Goal: Task Accomplishment & Management: Manage account settings

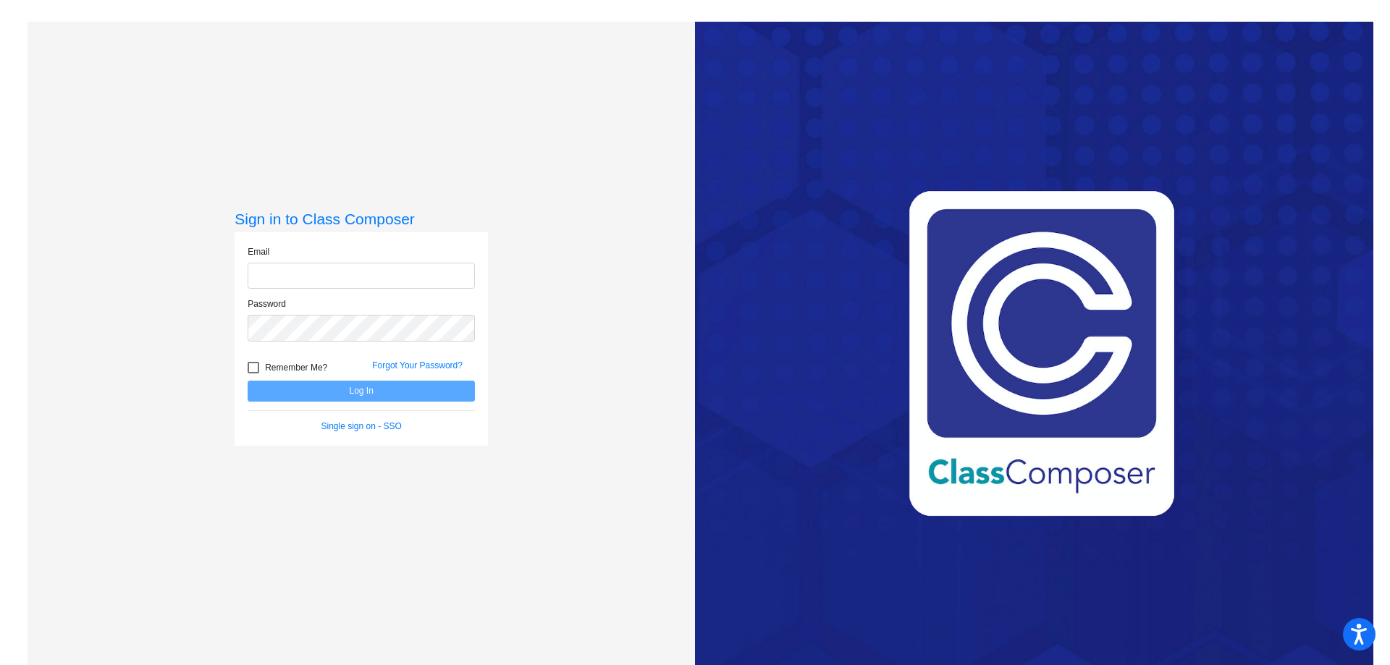
type input "[EMAIL_ADDRESS][PERSON_NAME][DOMAIN_NAME]"
click at [253, 366] on div at bounding box center [254, 368] width 12 height 12
click at [253, 374] on input "Remember Me?" at bounding box center [253, 374] width 1 height 1
checkbox input "true"
click at [314, 387] on button "Log In" at bounding box center [361, 391] width 227 height 21
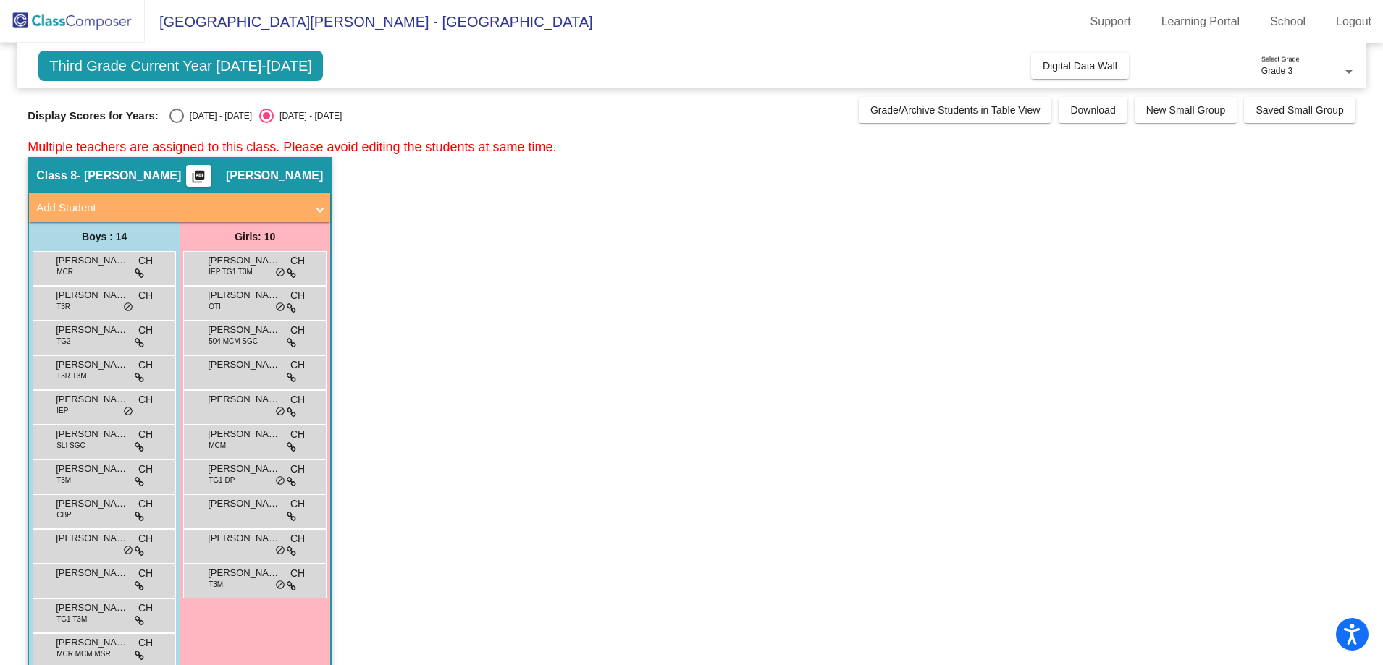
click at [175, 114] on div "Select an option" at bounding box center [176, 116] width 14 height 14
click at [176, 123] on input "[DATE] - [DATE]" at bounding box center [176, 123] width 1 height 1
radio input "true"
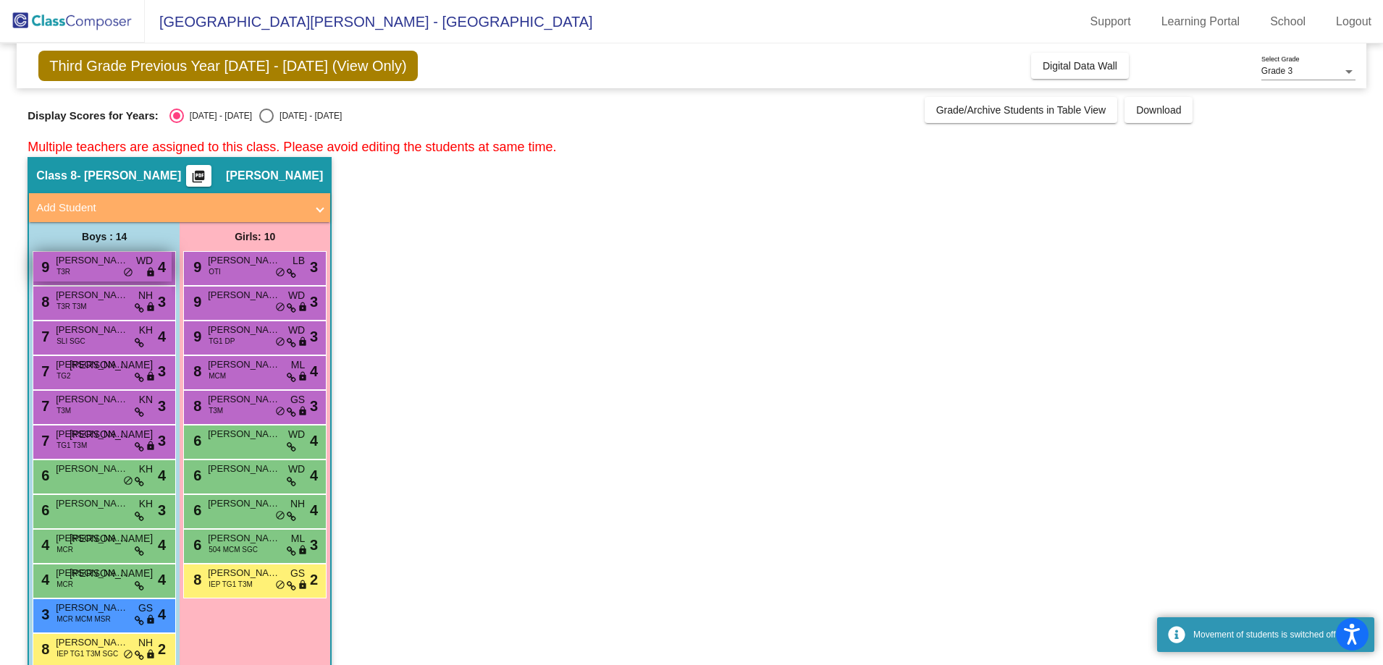
click at [92, 277] on div "9 [PERSON_NAME] T3R WD lock do_not_disturb_alt 4" at bounding box center [102, 267] width 138 height 30
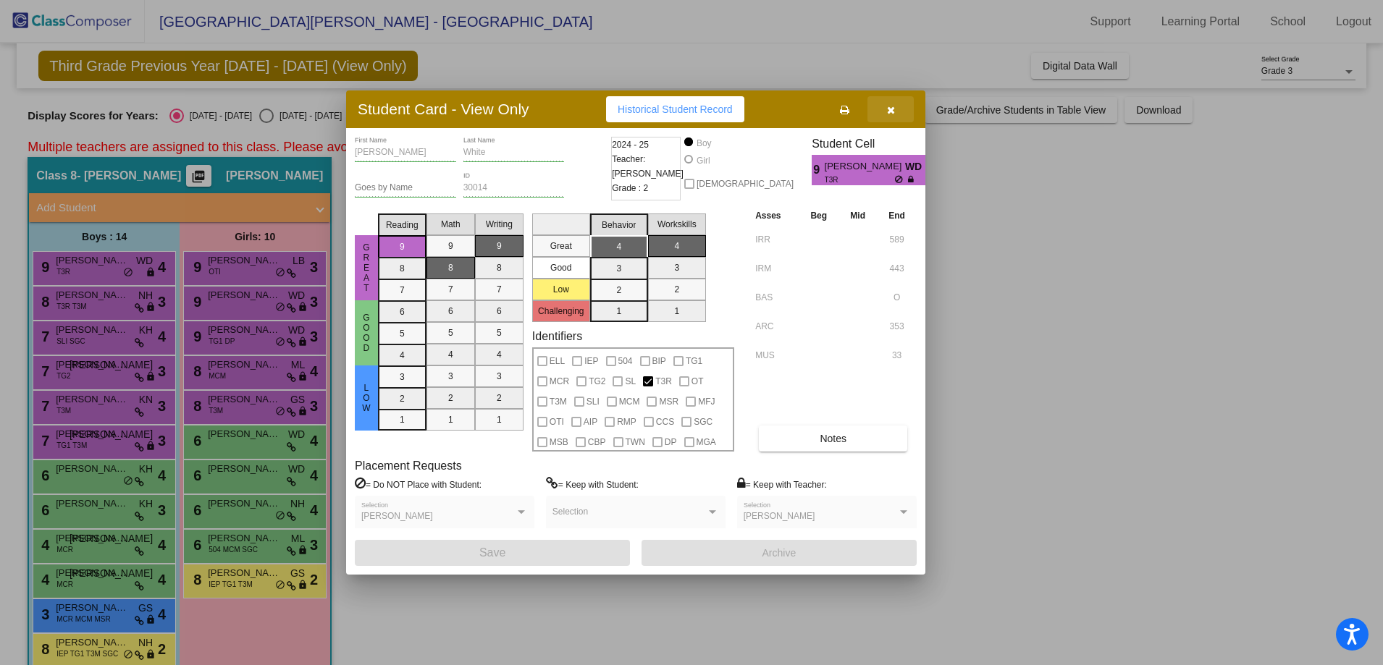
click at [894, 111] on button "button" at bounding box center [890, 109] width 46 height 26
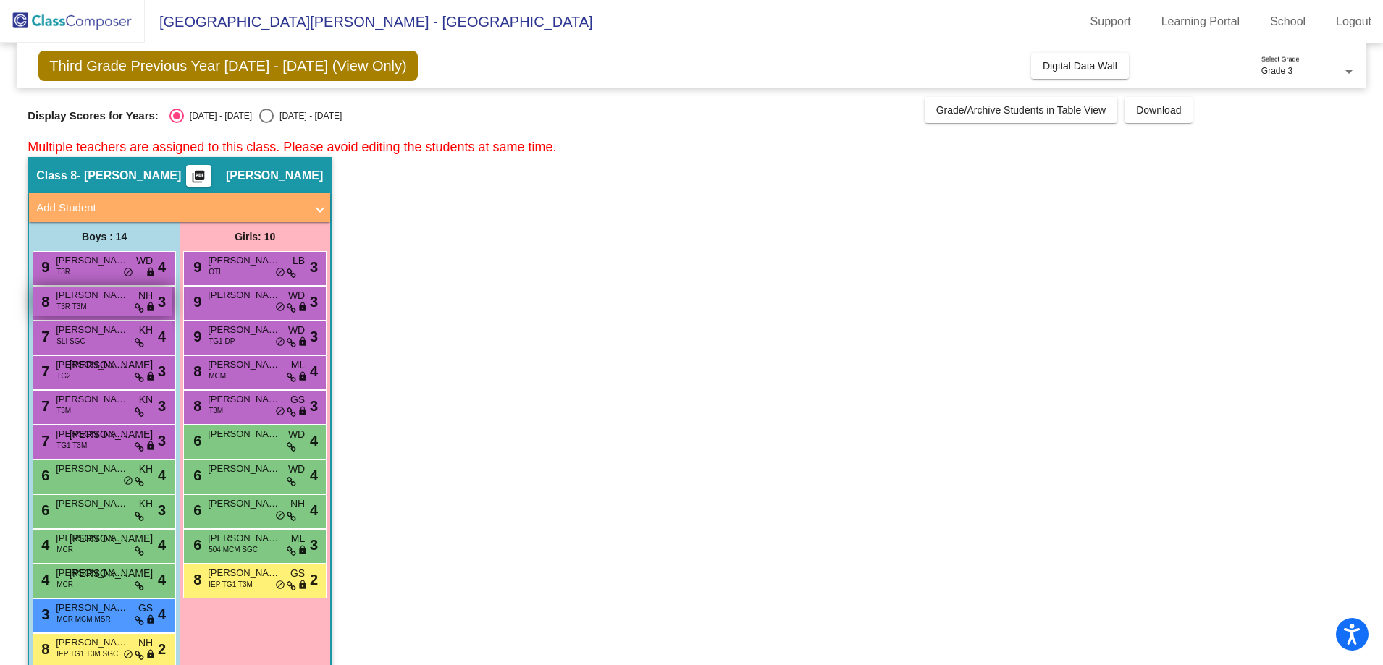
click at [102, 298] on span "[PERSON_NAME] [PERSON_NAME]" at bounding box center [92, 295] width 72 height 14
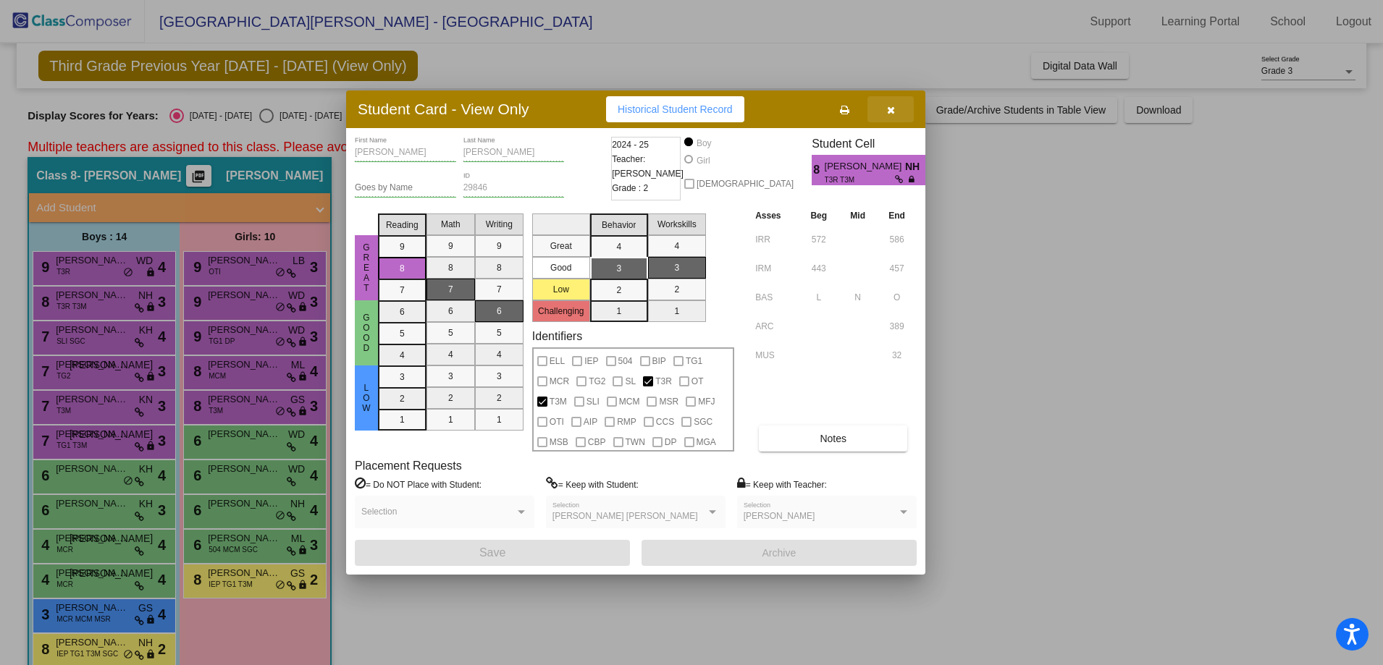
click at [887, 105] on icon "button" at bounding box center [891, 110] width 8 height 10
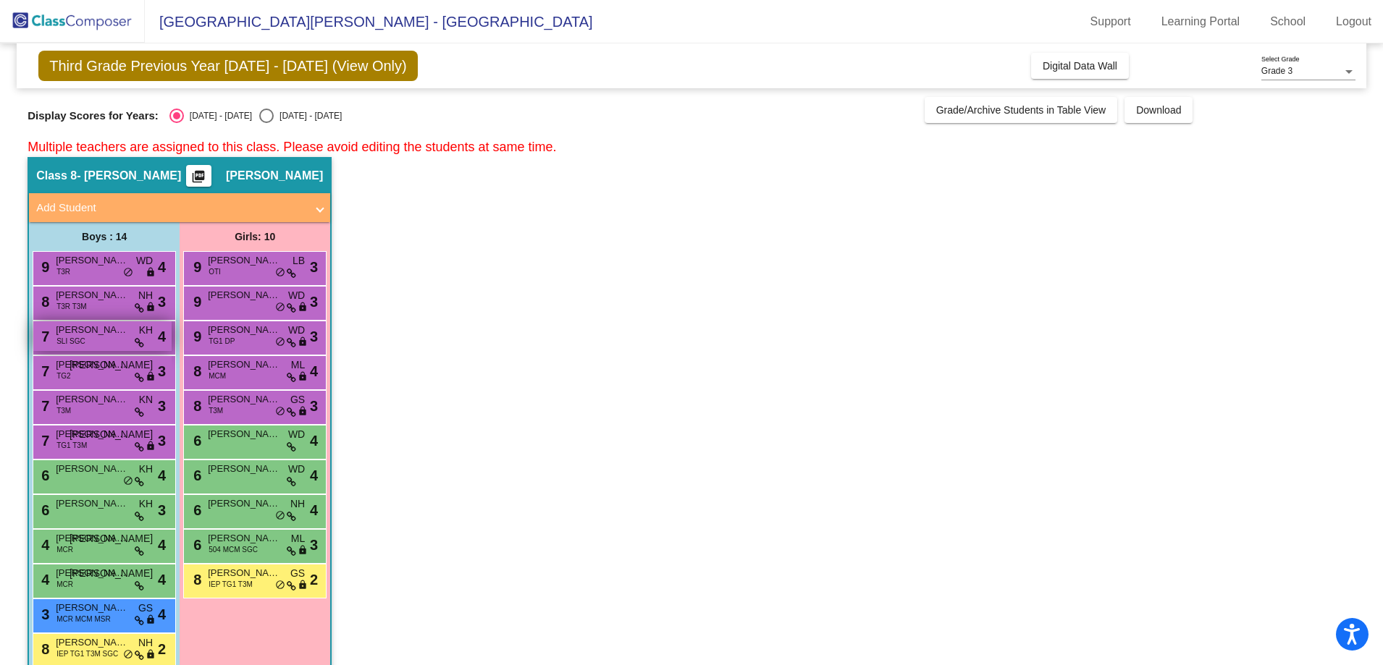
click at [89, 340] on div "7 [PERSON_NAME] SLI SGC KH lock do_not_disturb_alt 4" at bounding box center [102, 336] width 138 height 30
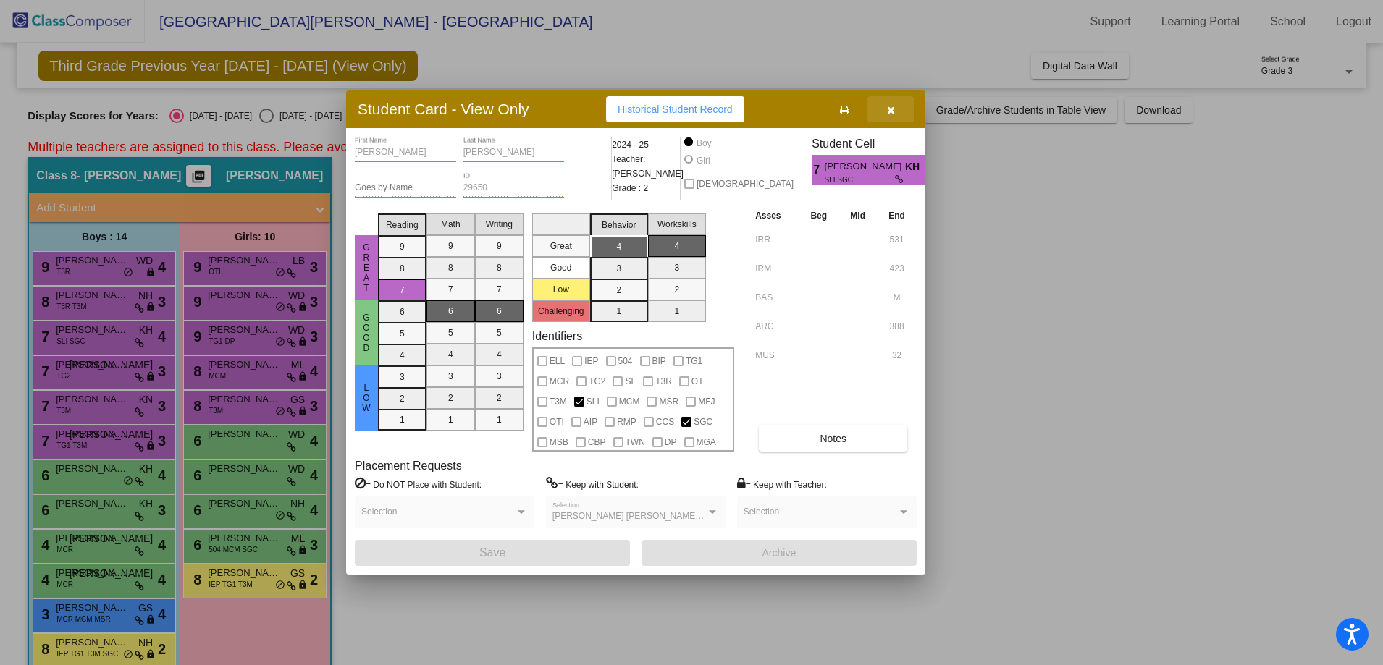
click at [896, 106] on button "button" at bounding box center [890, 109] width 46 height 26
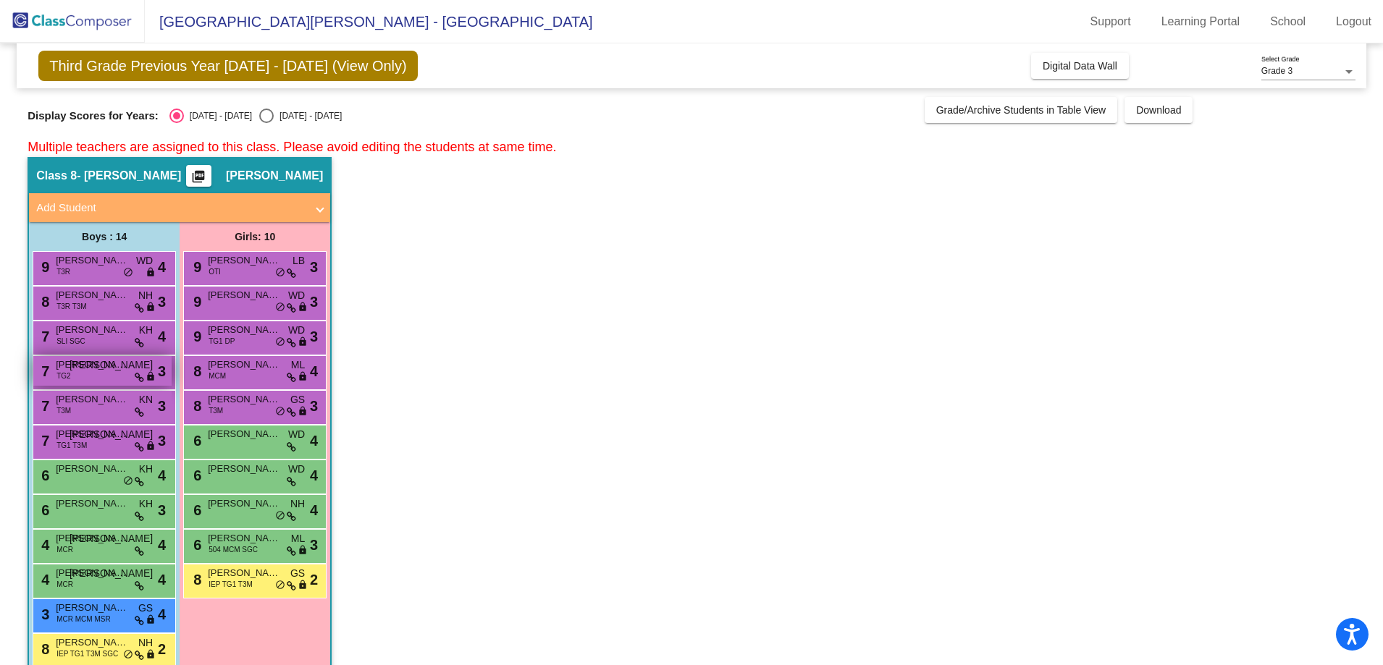
click at [83, 380] on div "7 [PERSON_NAME] TG2 JO lock do_not_disturb_alt 3" at bounding box center [102, 371] width 138 height 30
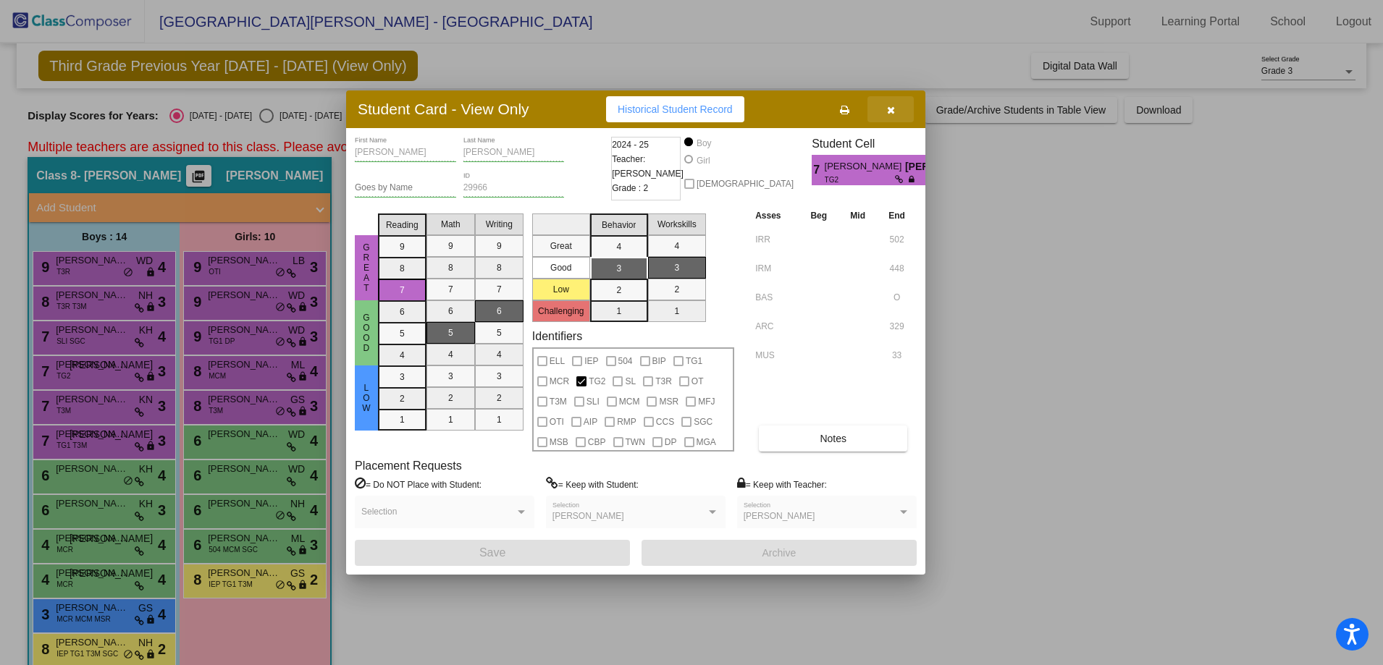
click at [883, 109] on button "button" at bounding box center [890, 109] width 46 height 26
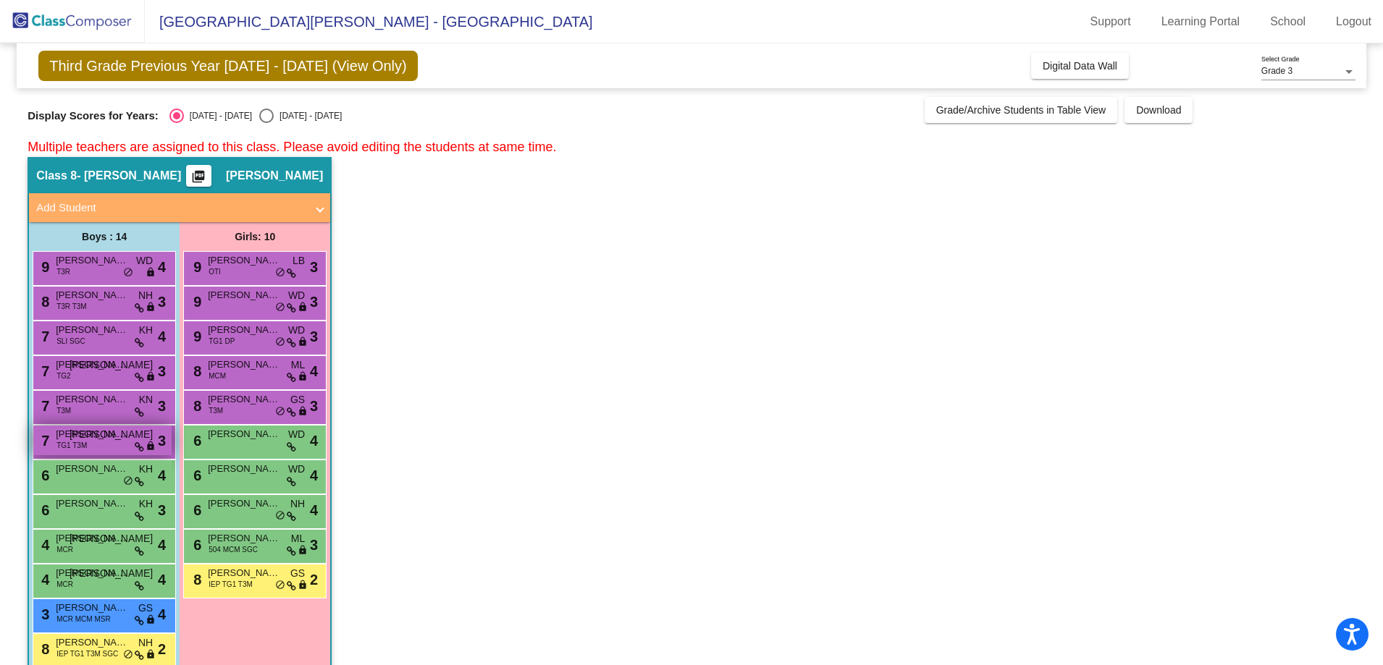
scroll to position [72, 0]
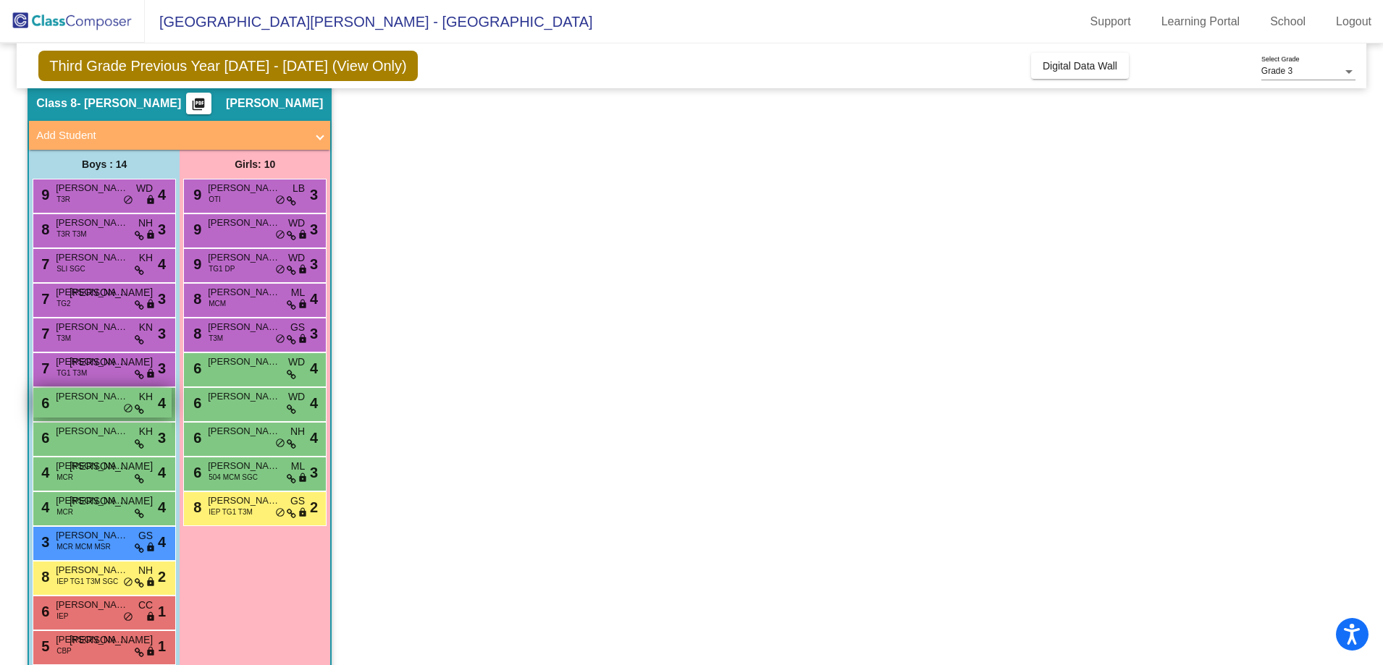
click at [98, 404] on div "6 [PERSON_NAME] [PERSON_NAME] lock do_not_disturb_alt 4" at bounding box center [102, 403] width 138 height 30
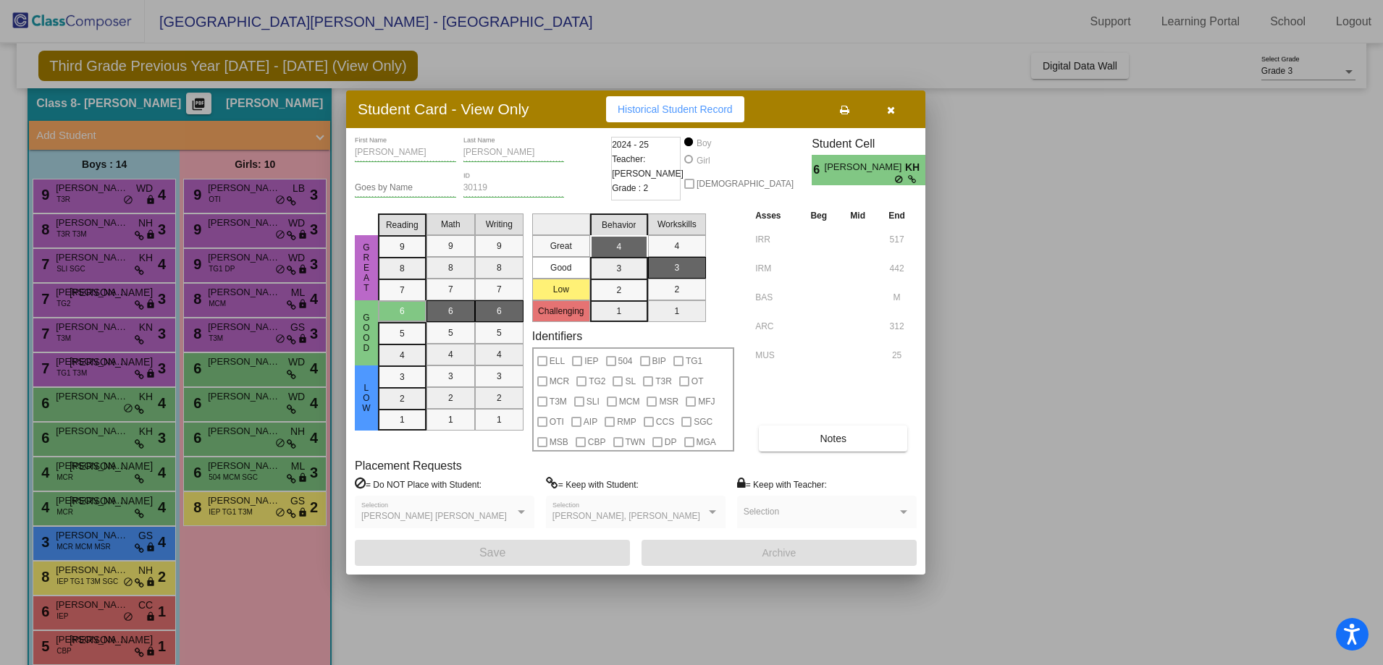
click at [888, 98] on button "button" at bounding box center [890, 109] width 46 height 26
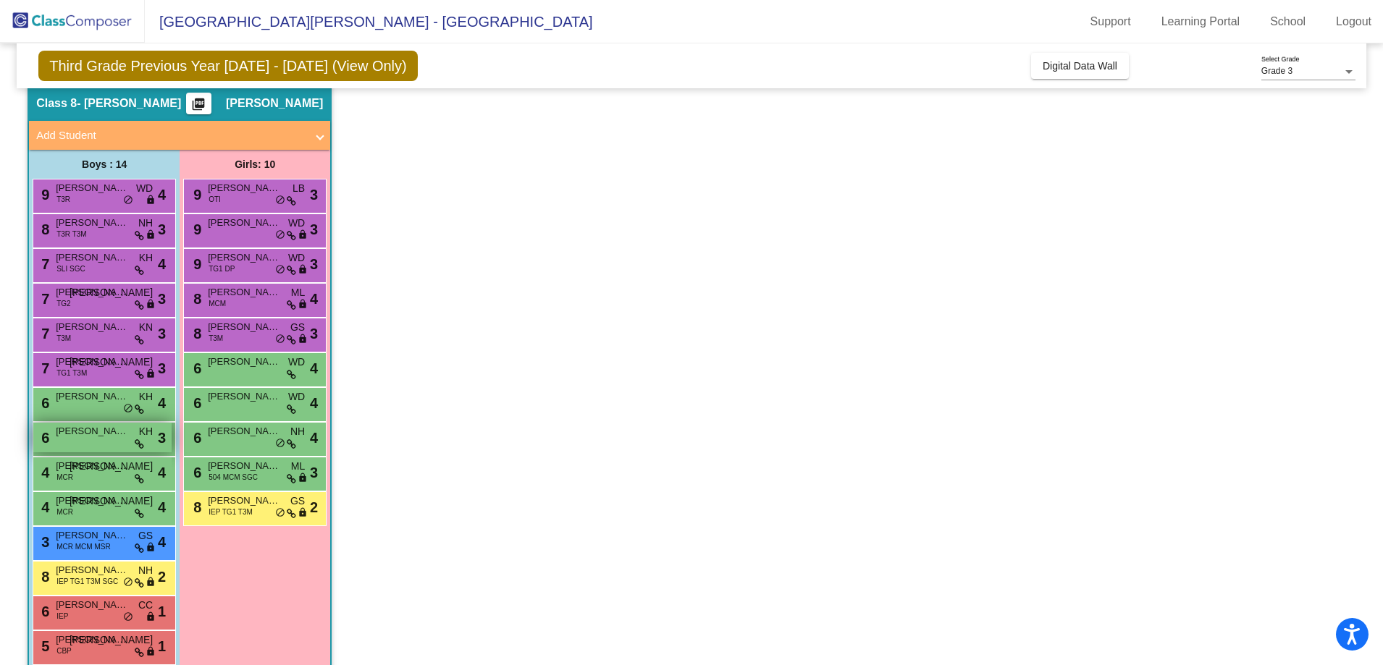
click at [72, 437] on span "[PERSON_NAME]" at bounding box center [92, 431] width 72 height 14
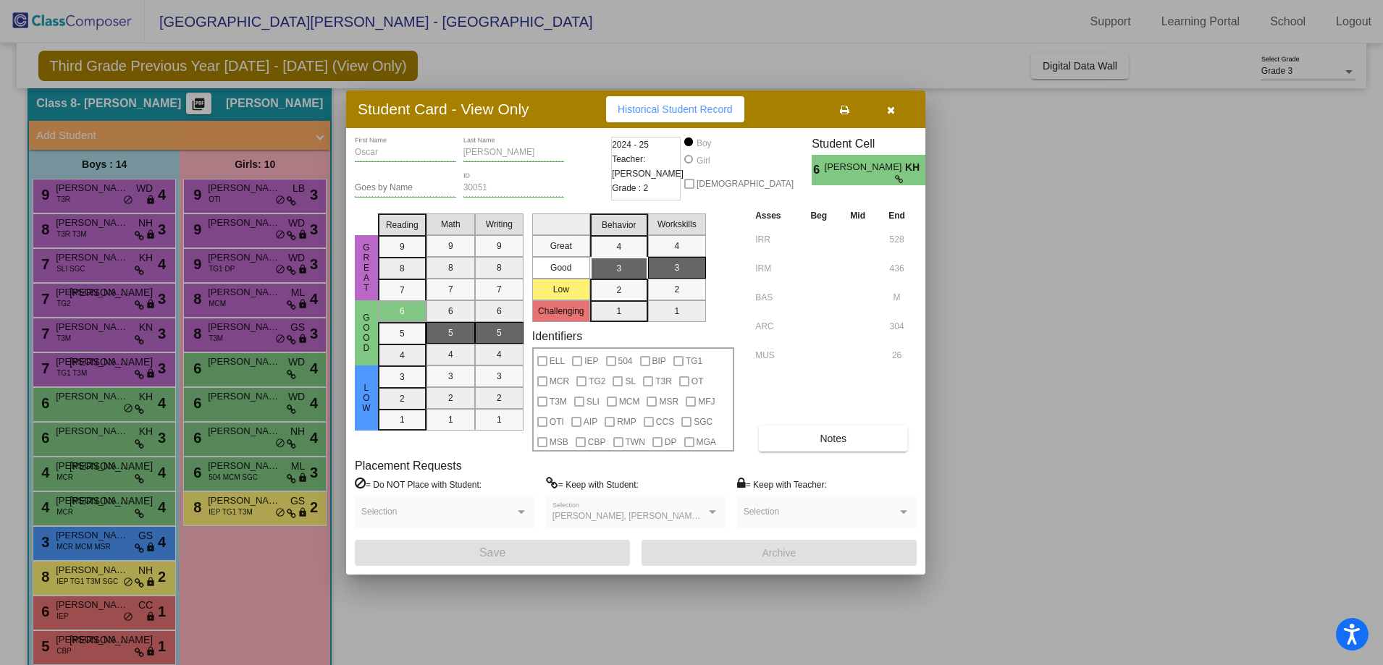
click at [897, 108] on button "button" at bounding box center [890, 109] width 46 height 26
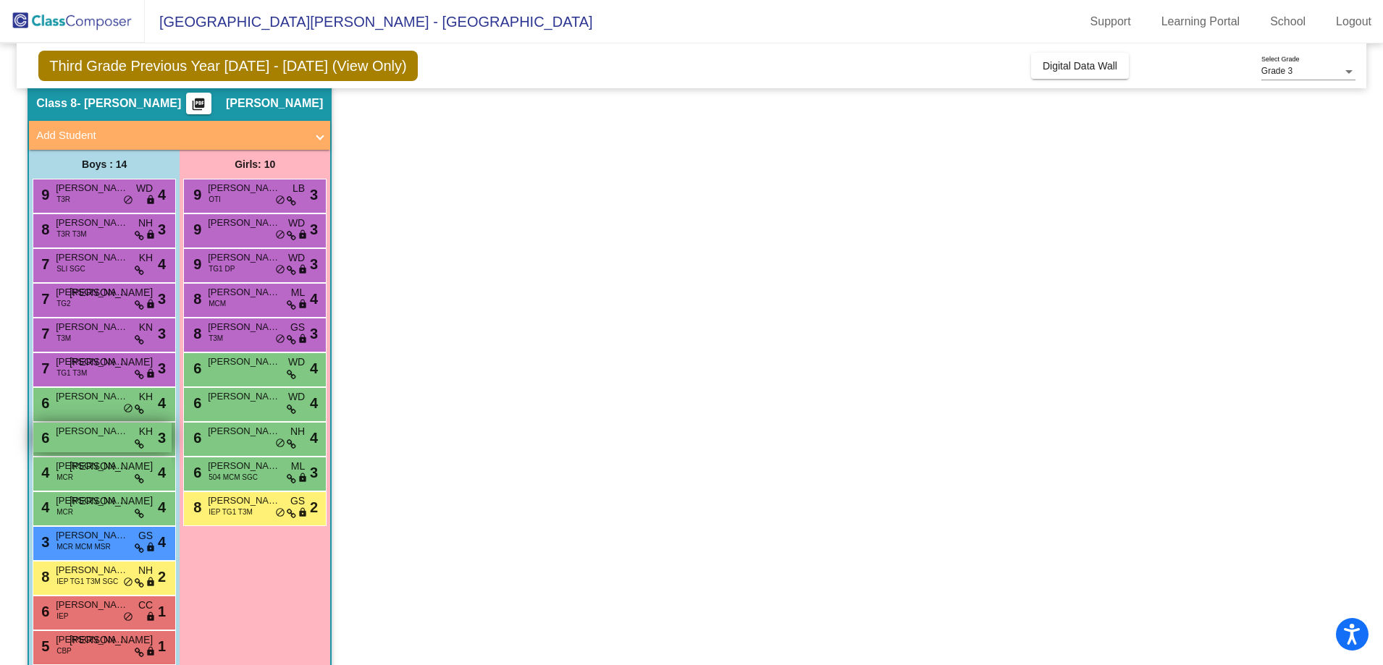
scroll to position [96, 0]
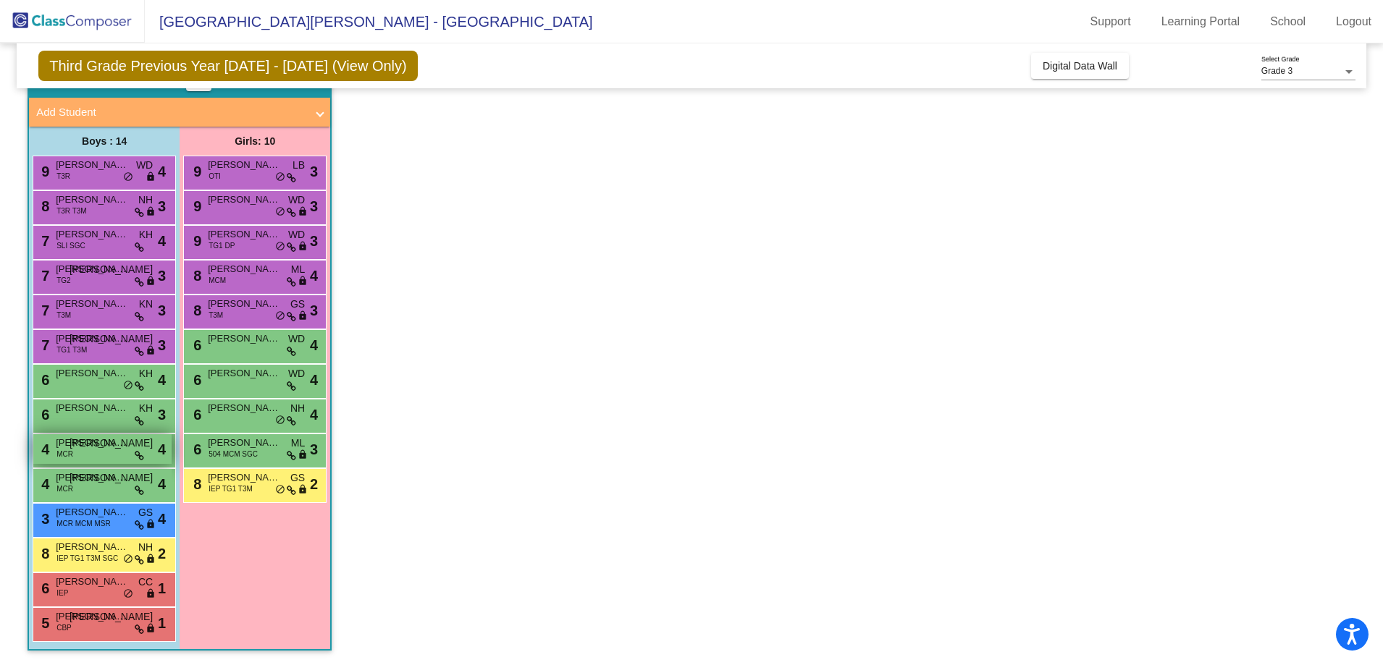
click at [92, 453] on div "4 [PERSON_NAME] MCR JO lock do_not_disturb_alt 4" at bounding box center [102, 449] width 138 height 30
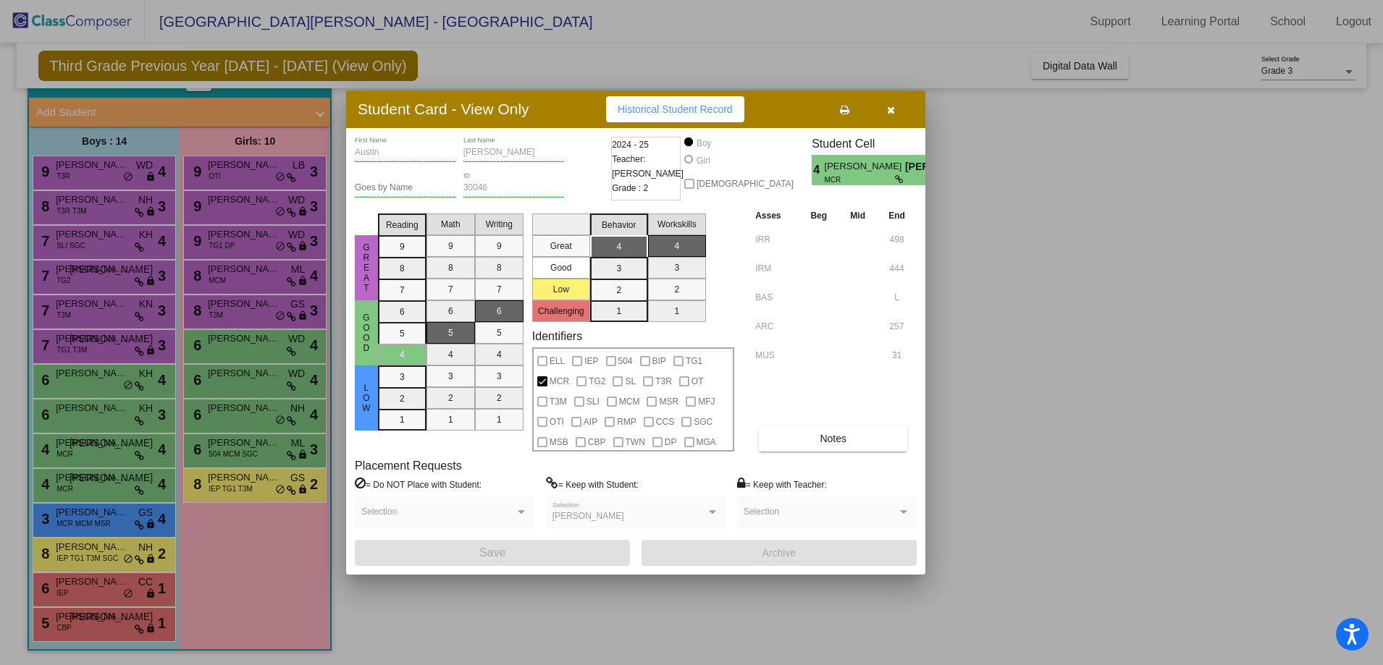
click at [894, 110] on icon "button" at bounding box center [891, 110] width 8 height 10
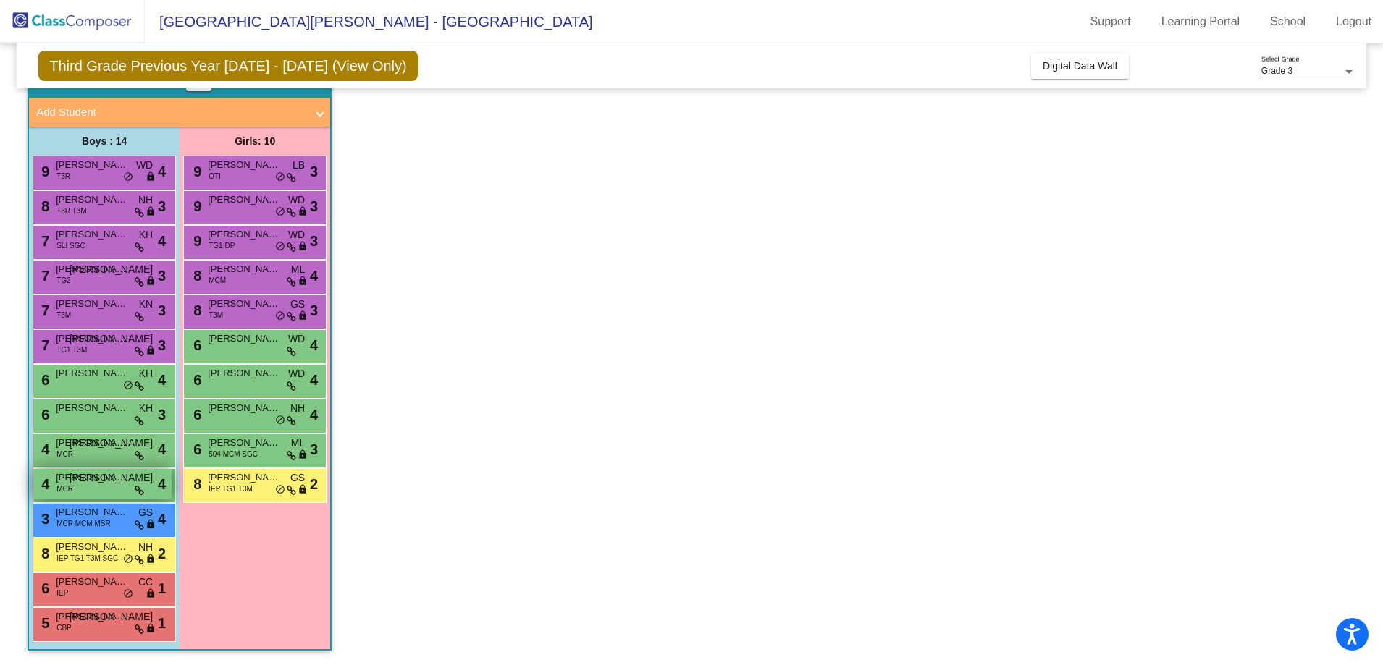
click at [93, 476] on span "[PERSON_NAME]" at bounding box center [92, 478] width 72 height 14
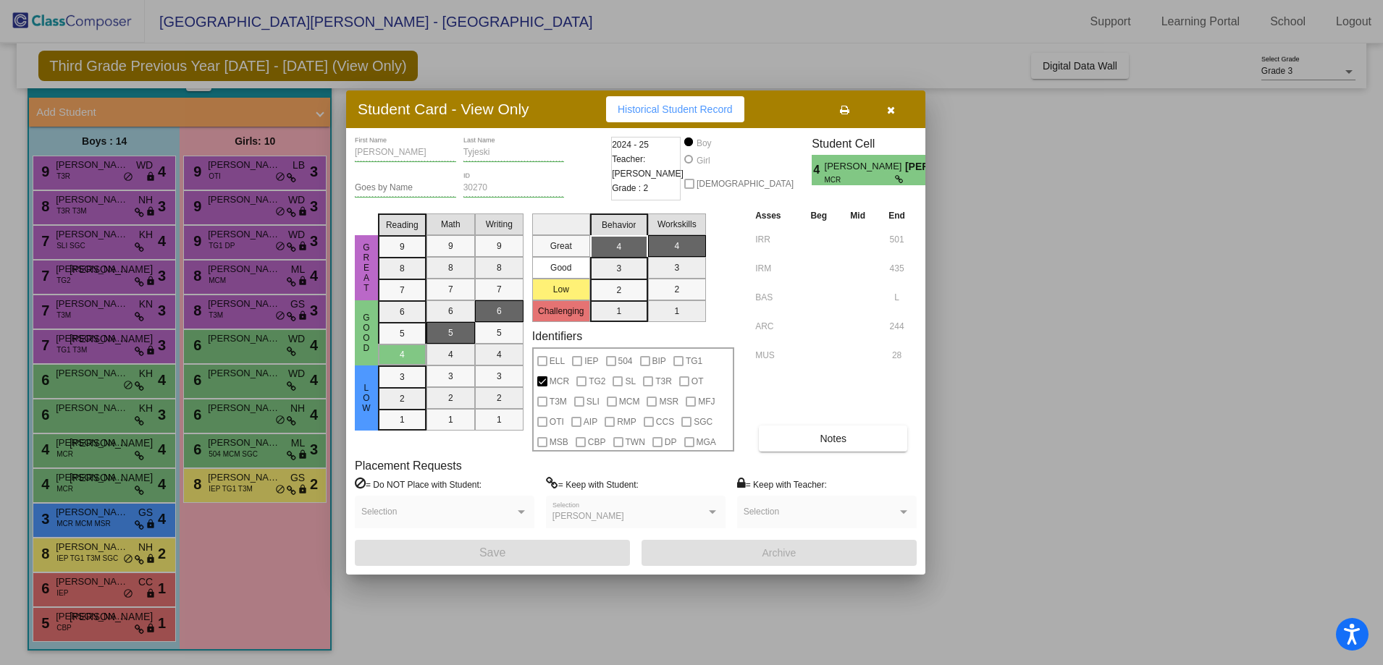
click at [893, 106] on icon "button" at bounding box center [891, 110] width 8 height 10
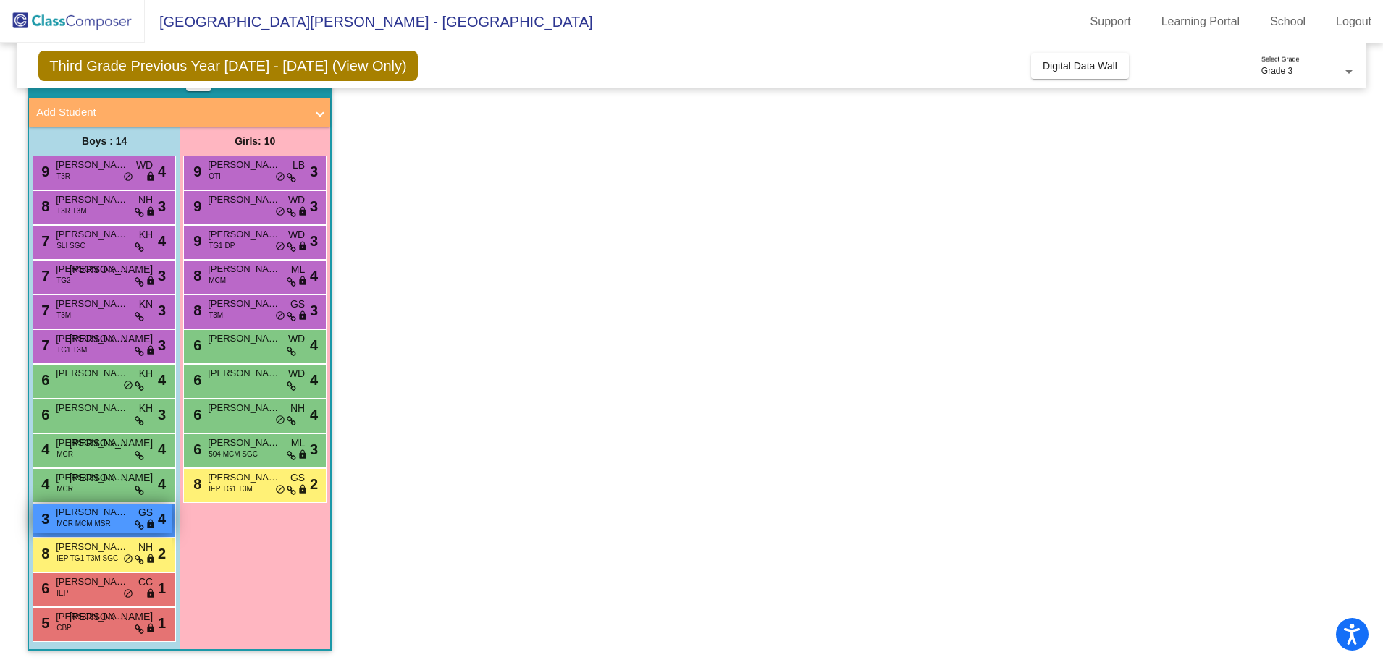
click at [80, 517] on span "[PERSON_NAME]" at bounding box center [92, 512] width 72 height 14
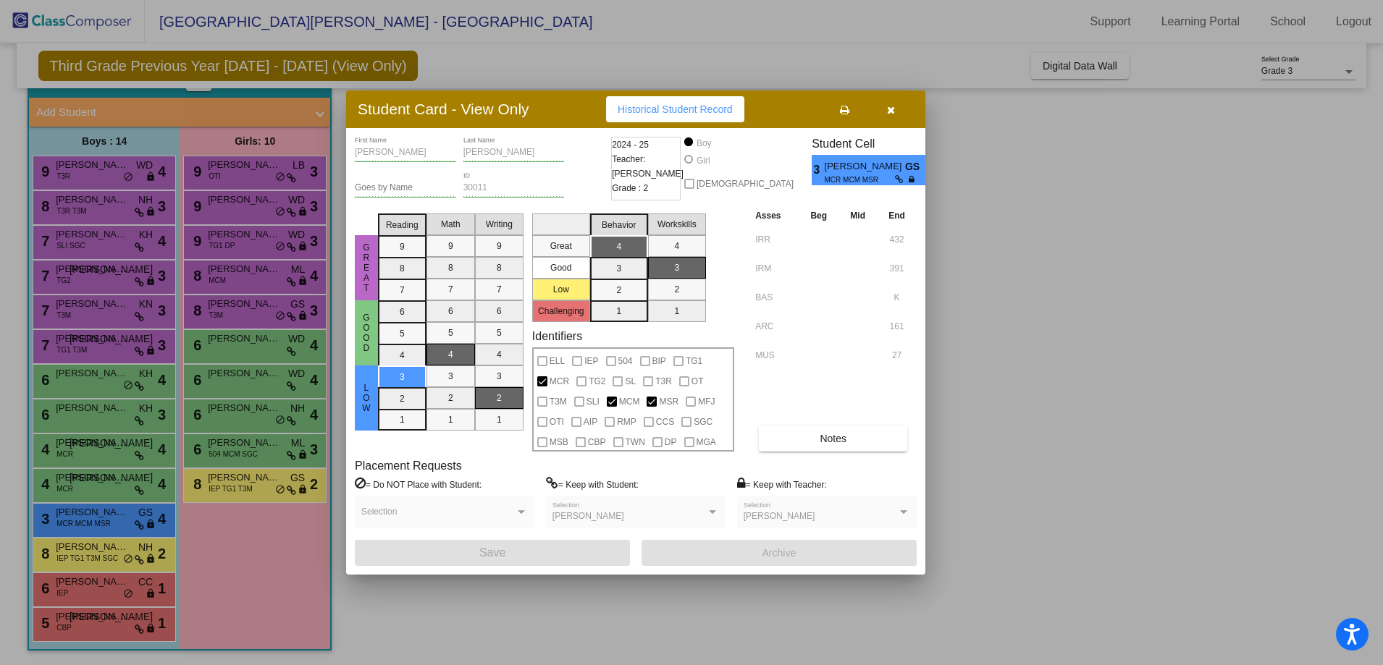
click at [886, 109] on button "button" at bounding box center [890, 109] width 46 height 26
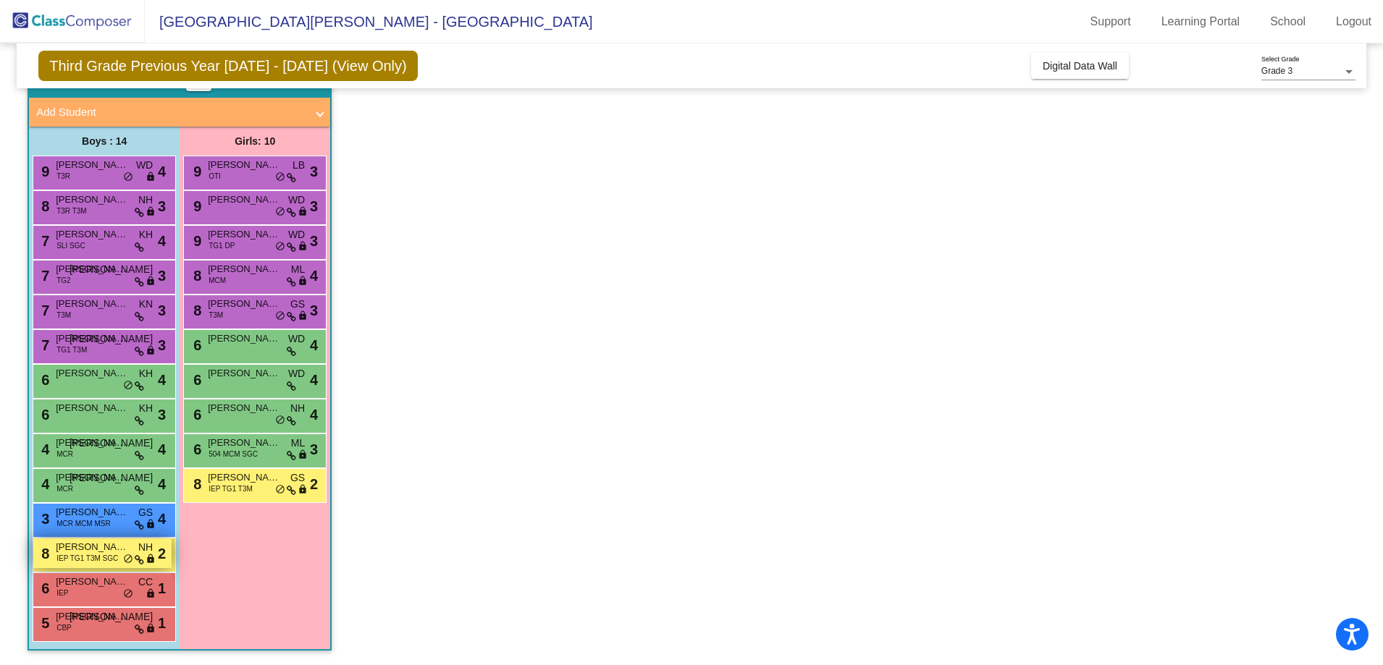
click at [98, 555] on span "IEP TG1 T3M SGC" at bounding box center [87, 558] width 62 height 11
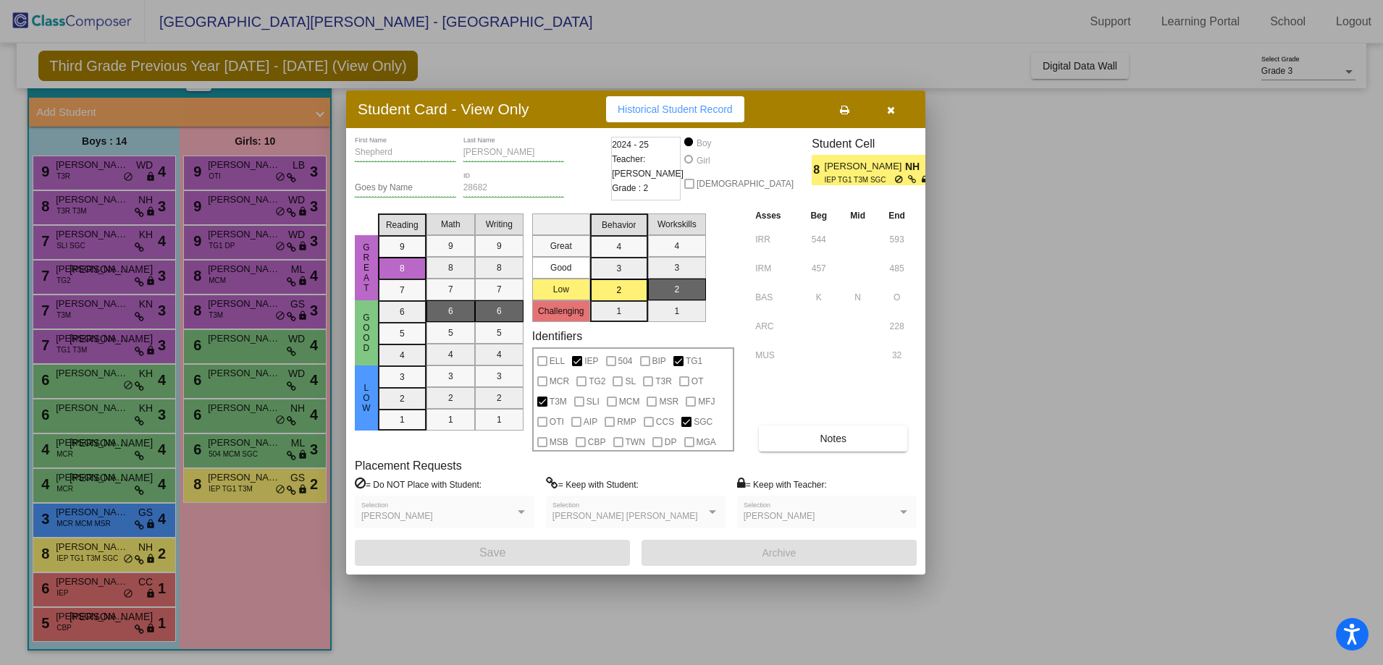
click at [890, 111] on icon "button" at bounding box center [891, 110] width 8 height 10
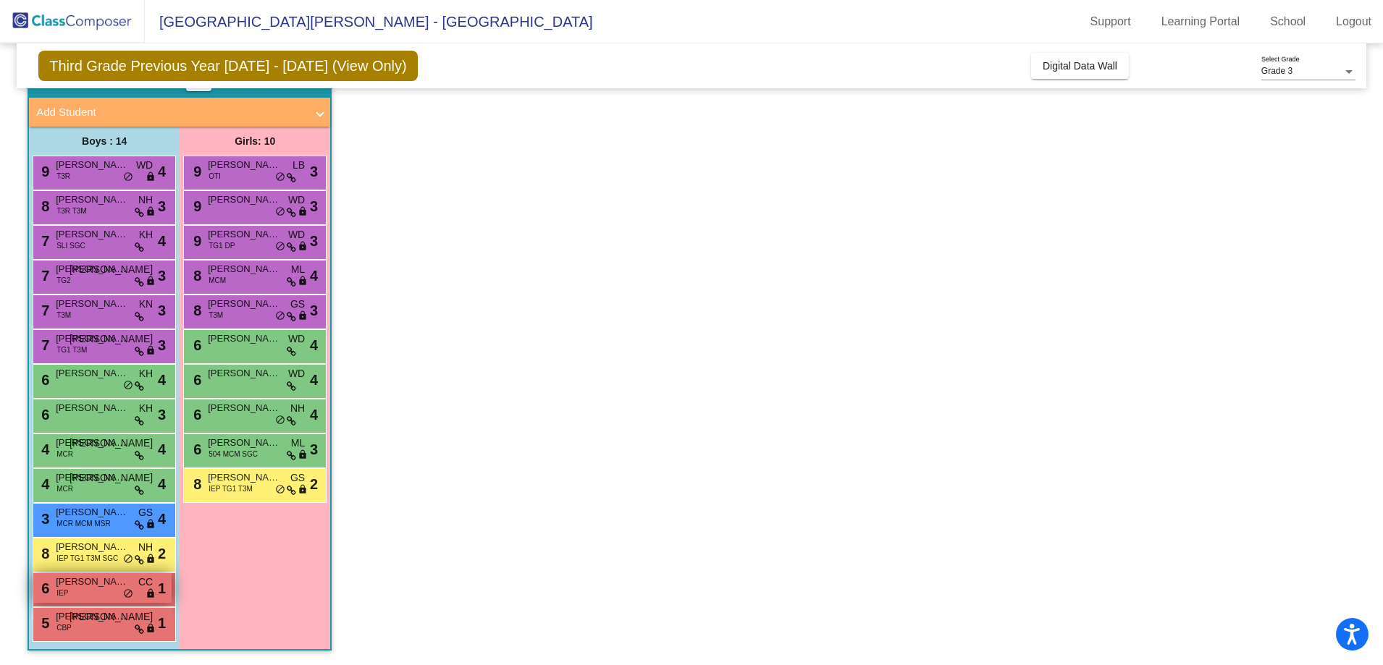
click at [98, 592] on div "6 [PERSON_NAME] IEP CC lock do_not_disturb_alt 1" at bounding box center [102, 588] width 138 height 30
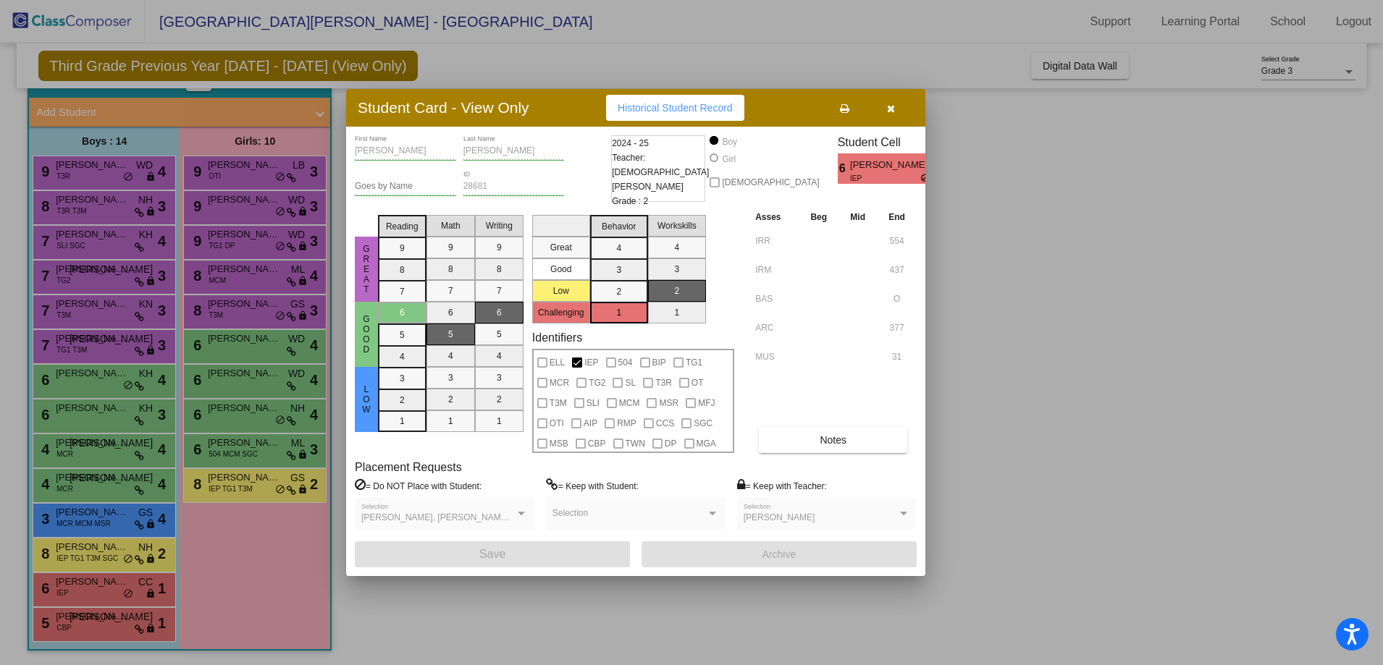
click at [896, 112] on button "button" at bounding box center [890, 108] width 46 height 26
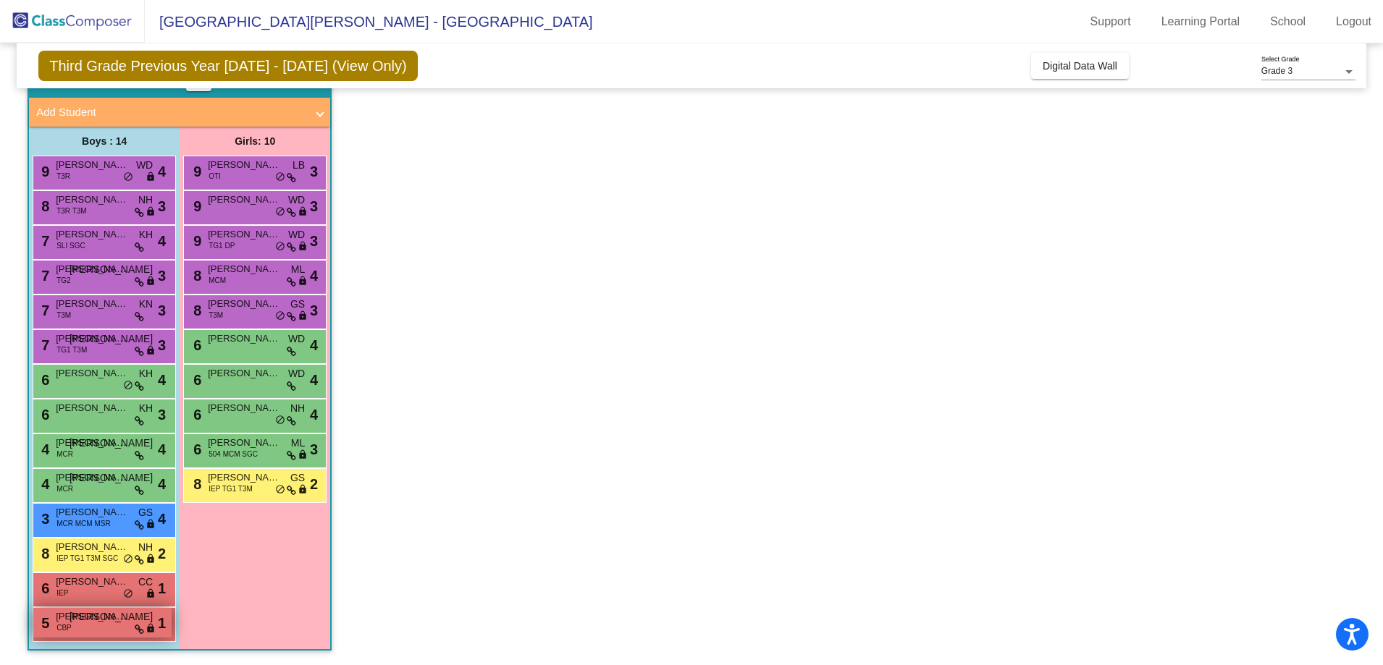
click at [96, 621] on span "[PERSON_NAME]" at bounding box center [92, 617] width 72 height 14
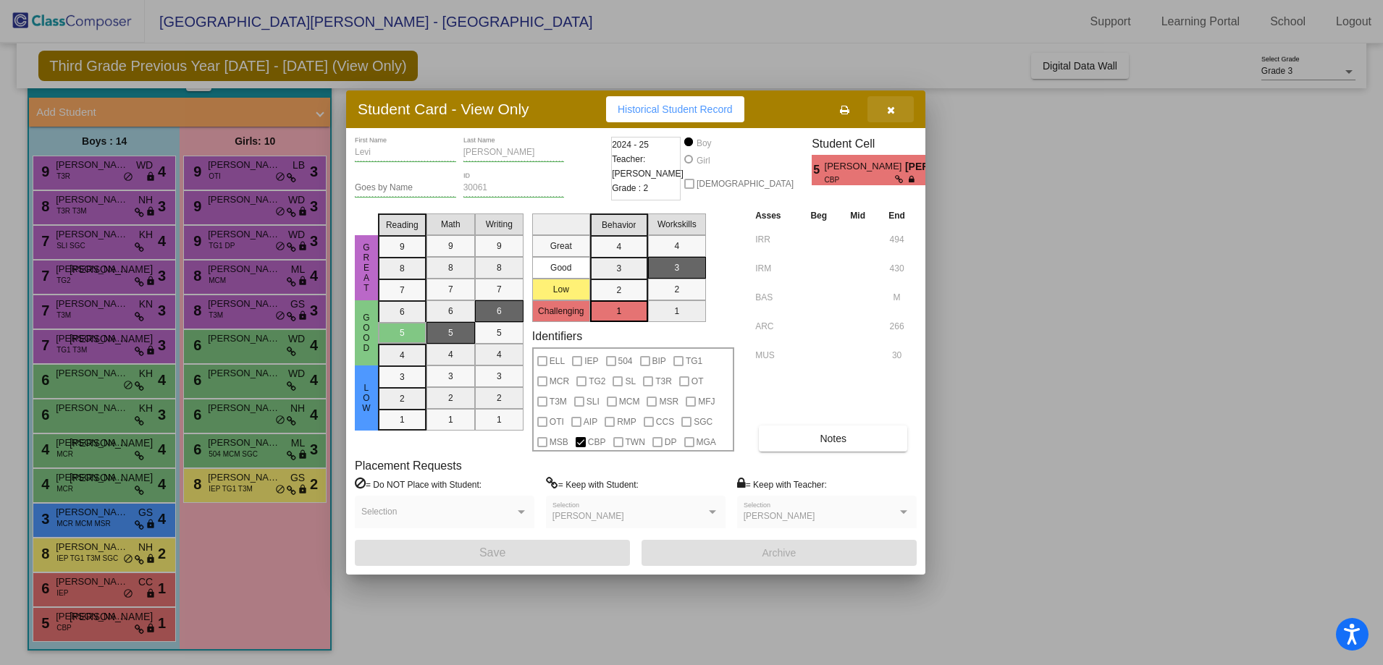
click at [893, 114] on icon "button" at bounding box center [891, 110] width 8 height 10
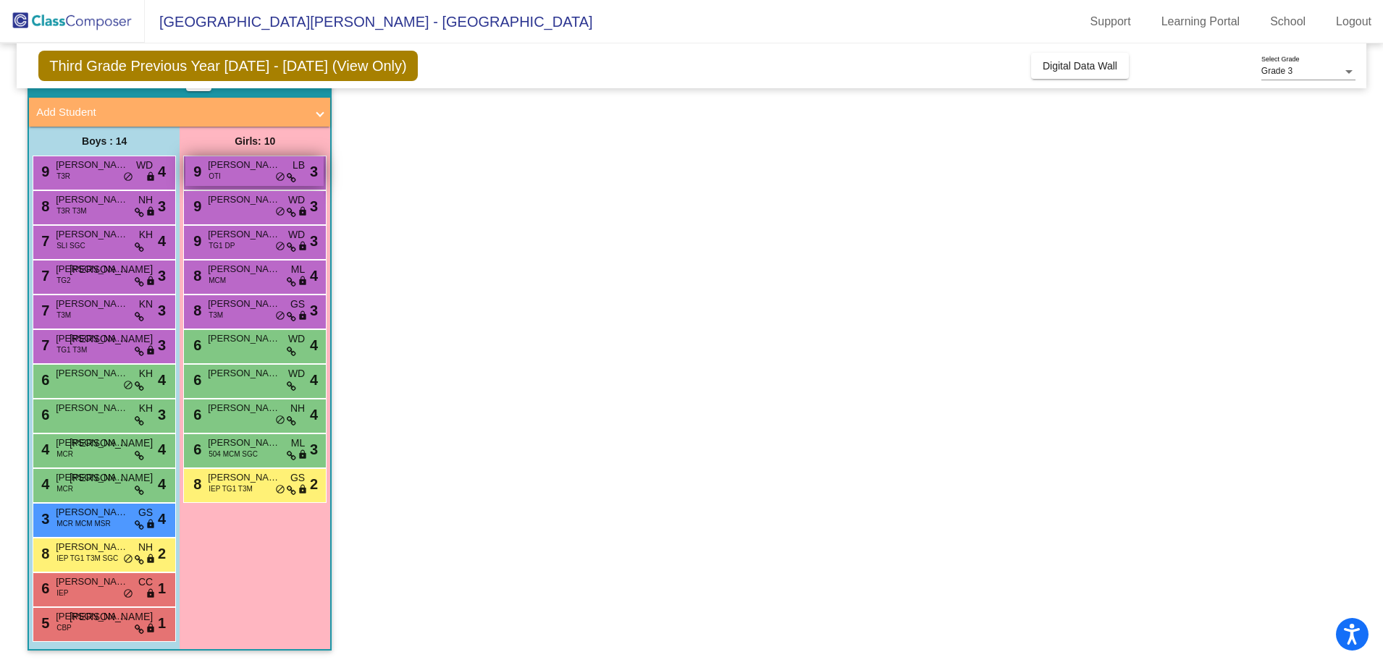
click at [243, 166] on span "[PERSON_NAME]" at bounding box center [244, 165] width 72 height 14
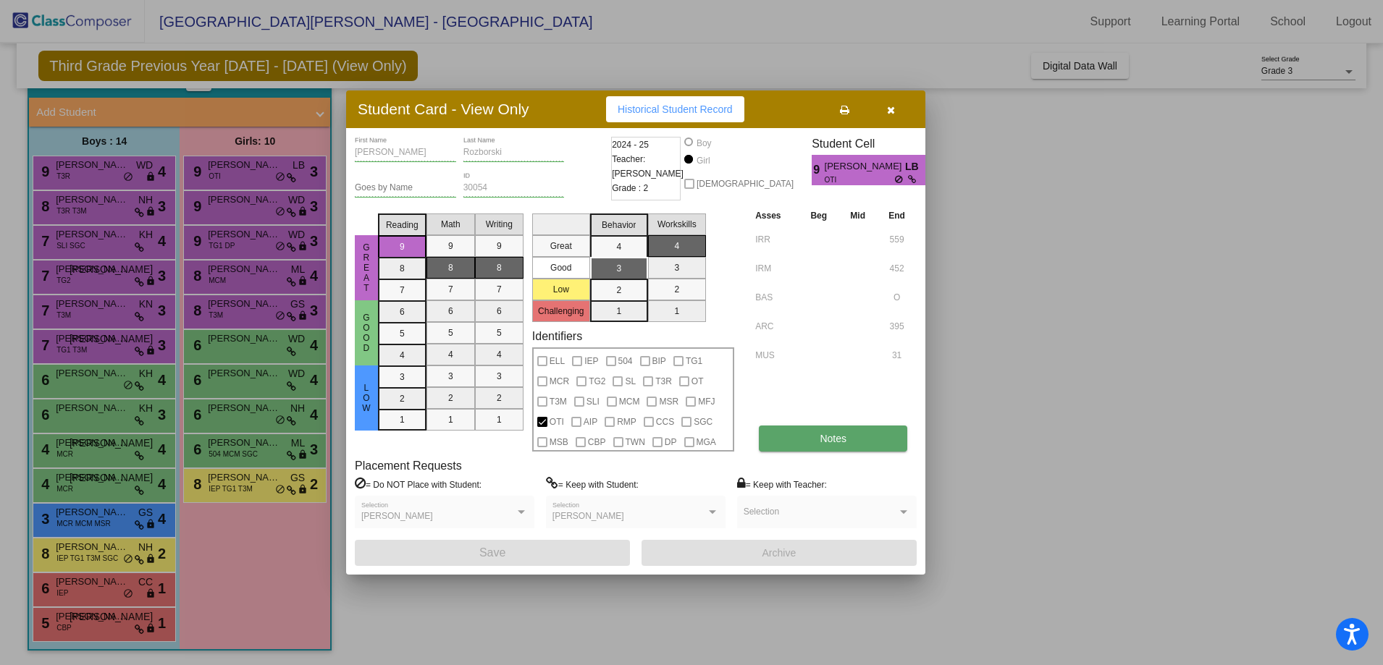
click at [851, 432] on button "Notes" at bounding box center [833, 439] width 148 height 26
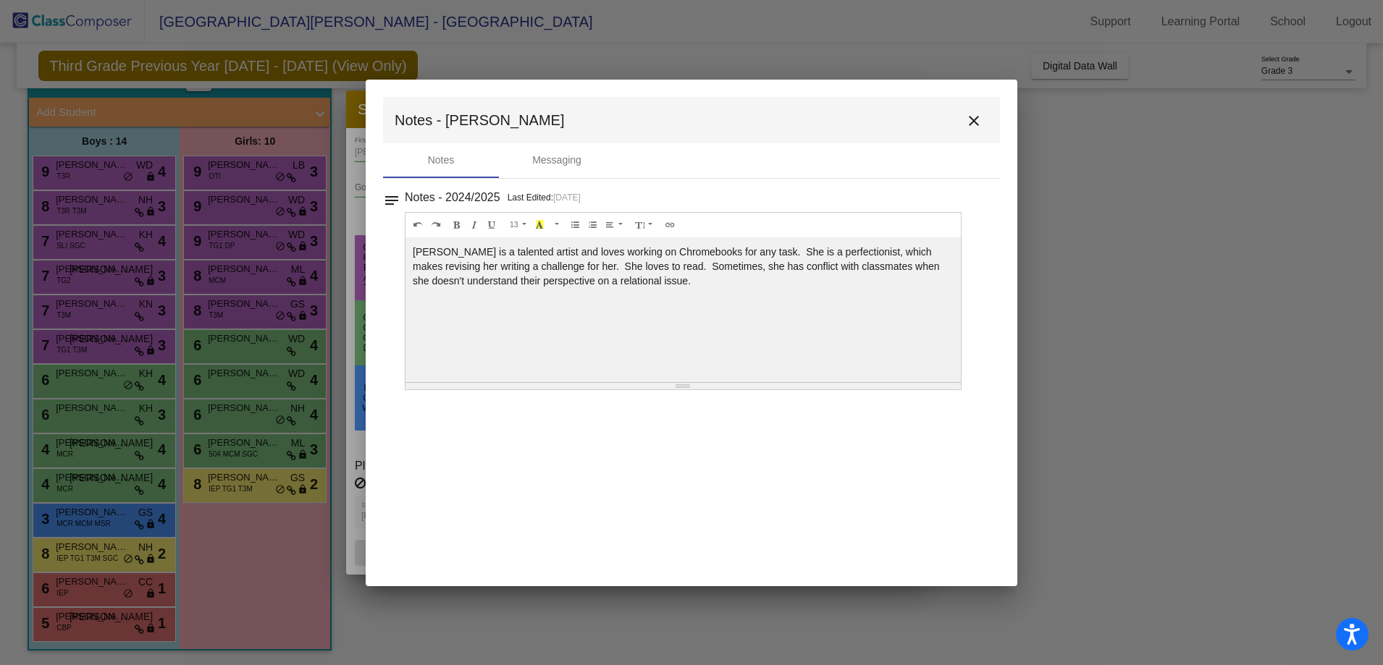
scroll to position [0, 0]
click at [974, 120] on mat-icon "close" at bounding box center [973, 120] width 17 height 17
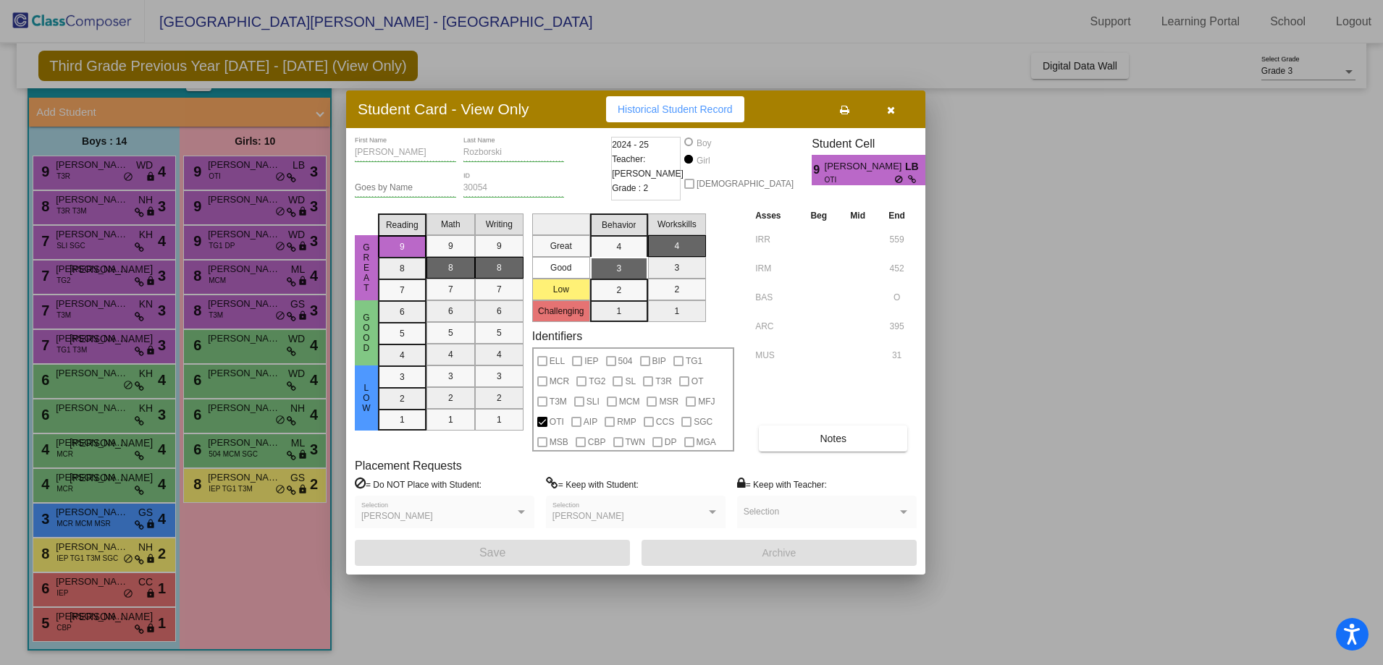
click at [888, 109] on icon "button" at bounding box center [891, 110] width 8 height 10
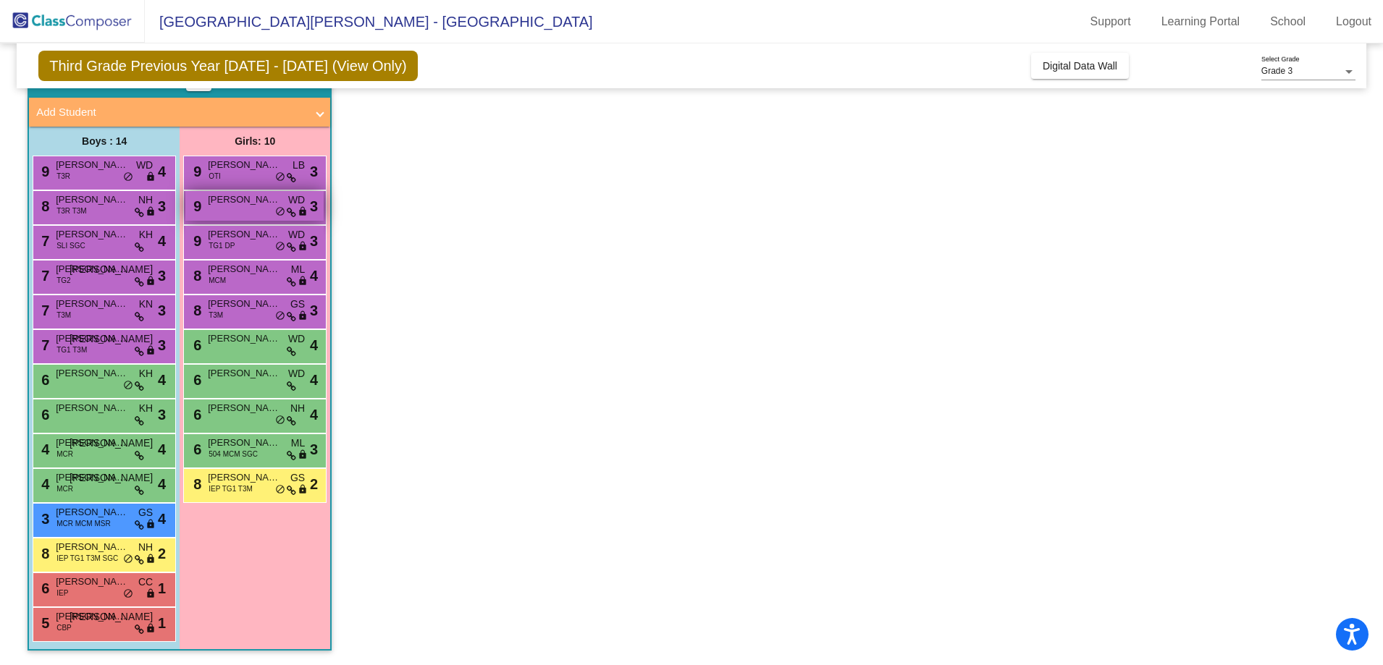
click at [225, 206] on span "[PERSON_NAME]" at bounding box center [244, 200] width 72 height 14
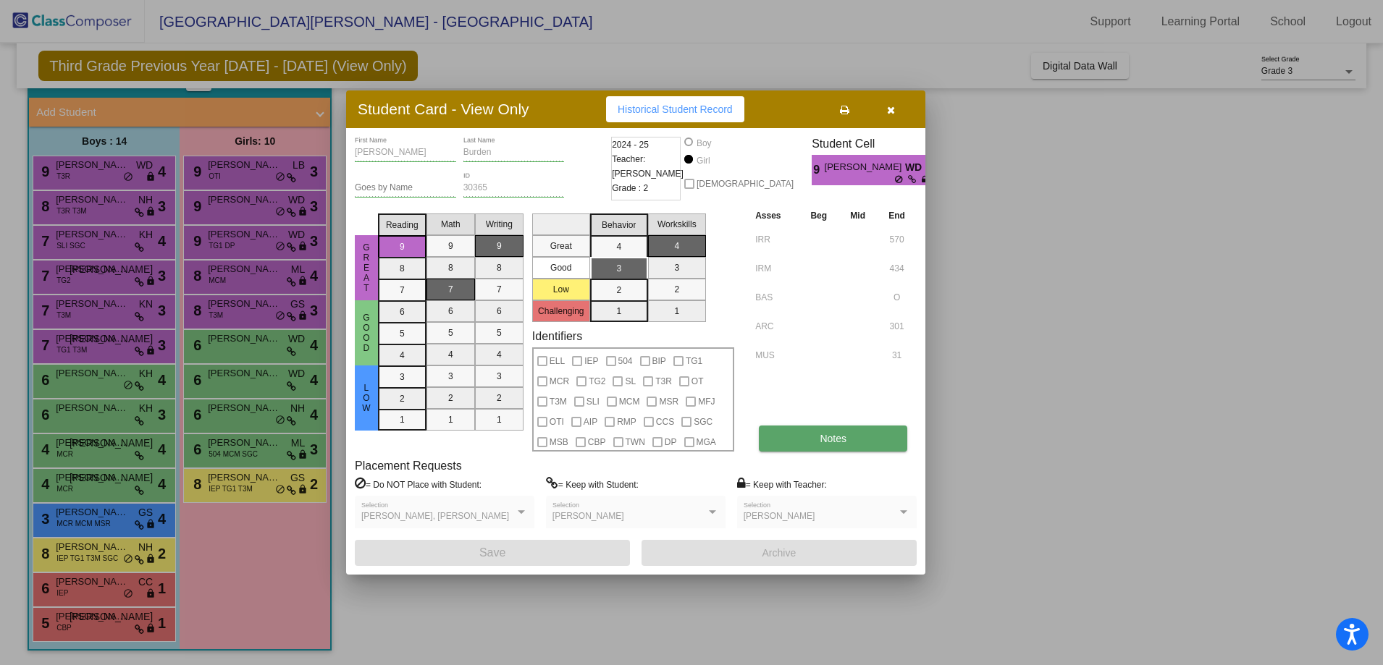
click at [822, 445] on button "Notes" at bounding box center [833, 439] width 148 height 26
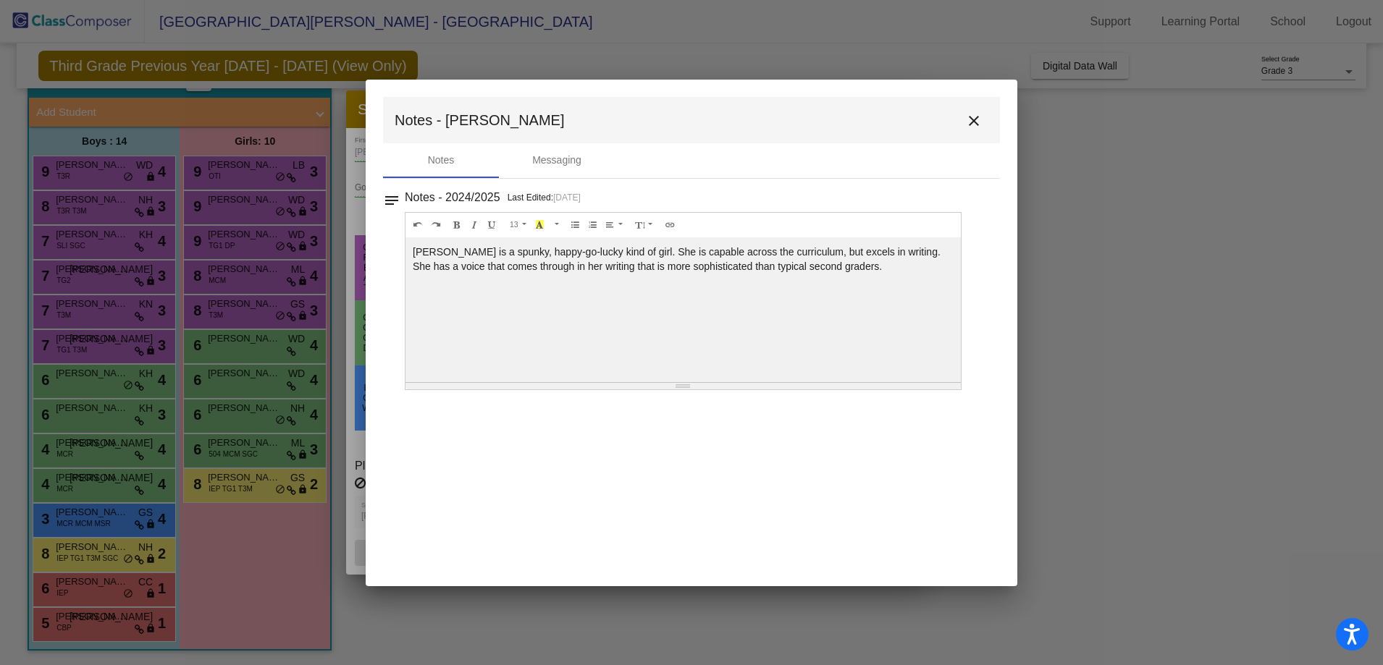
click at [971, 123] on mat-icon "close" at bounding box center [973, 120] width 17 height 17
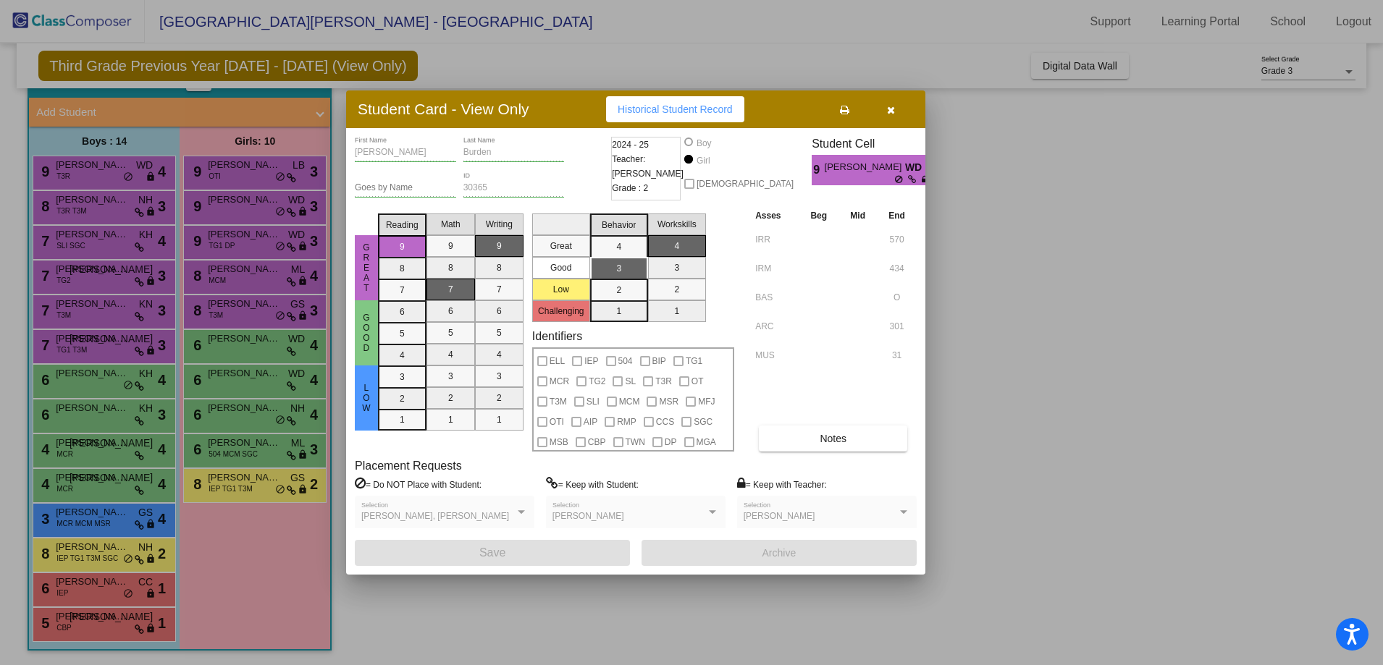
click at [893, 114] on icon "button" at bounding box center [891, 110] width 8 height 10
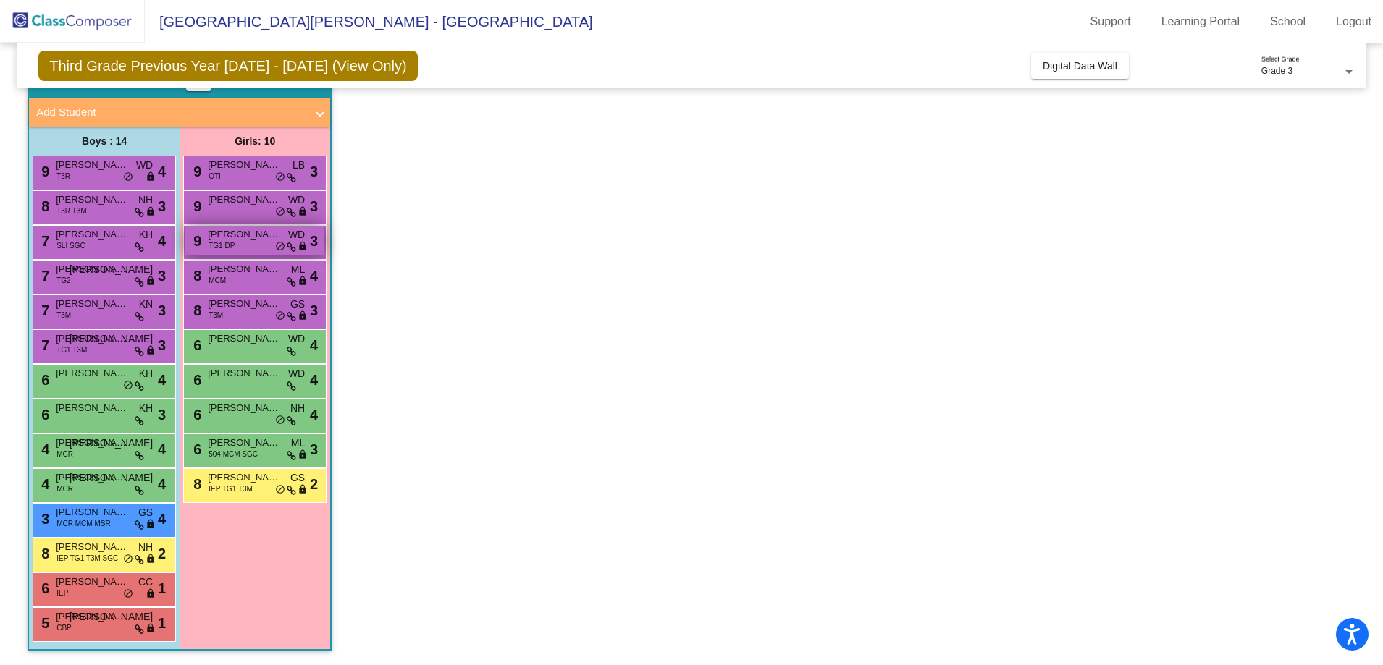
click at [242, 244] on div "9 [PERSON_NAME] TG1 DP WD lock do_not_disturb_alt 3" at bounding box center [254, 241] width 138 height 30
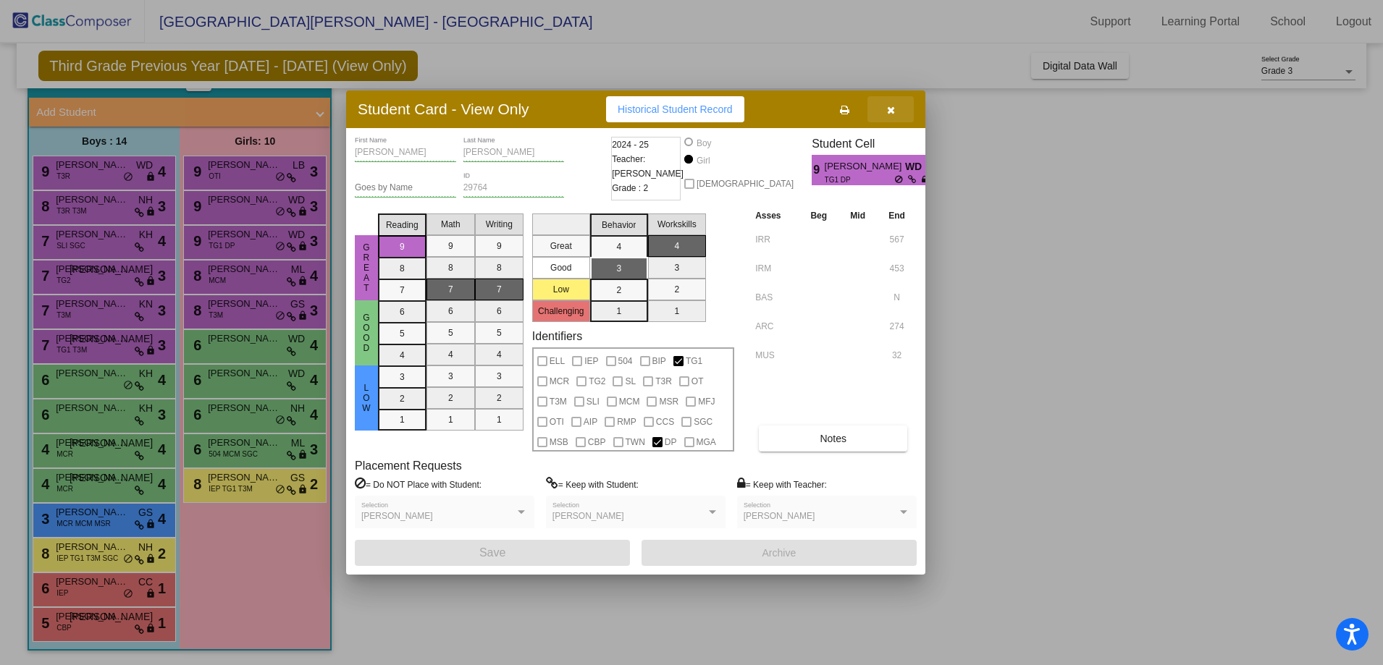
click at [899, 110] on button "button" at bounding box center [890, 109] width 46 height 26
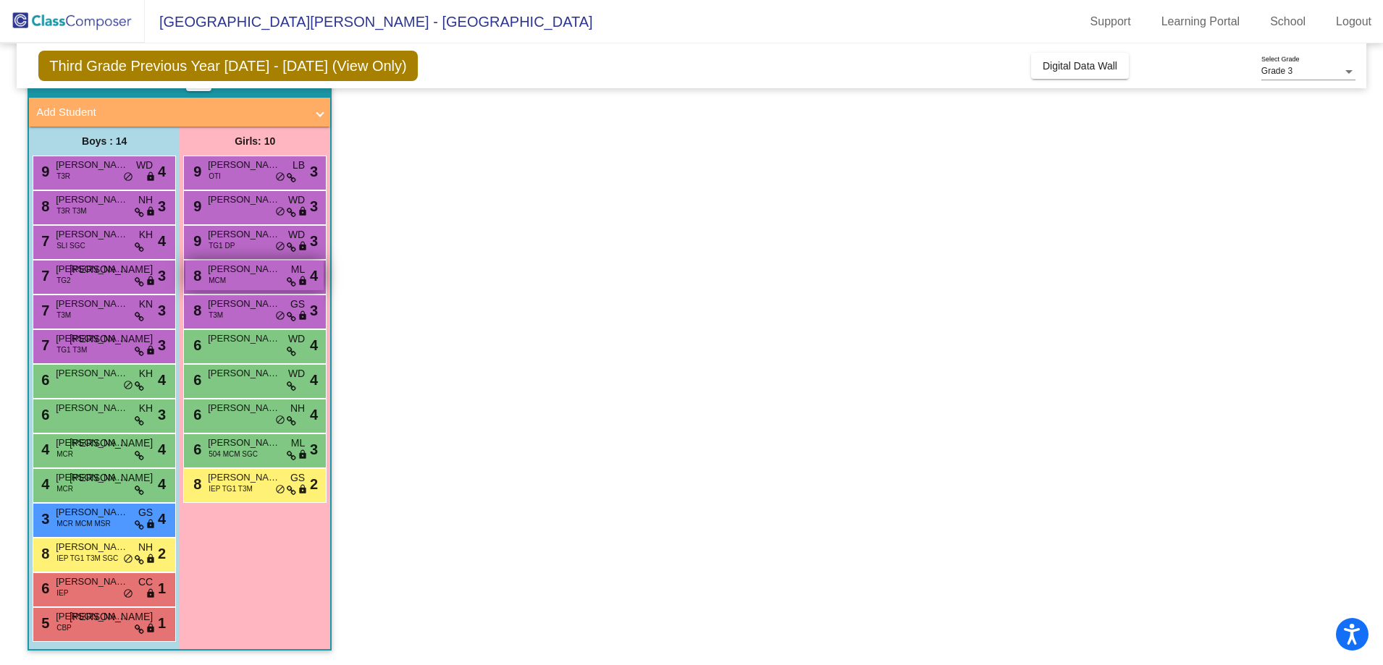
click at [225, 279] on span "MCM" at bounding box center [217, 280] width 17 height 11
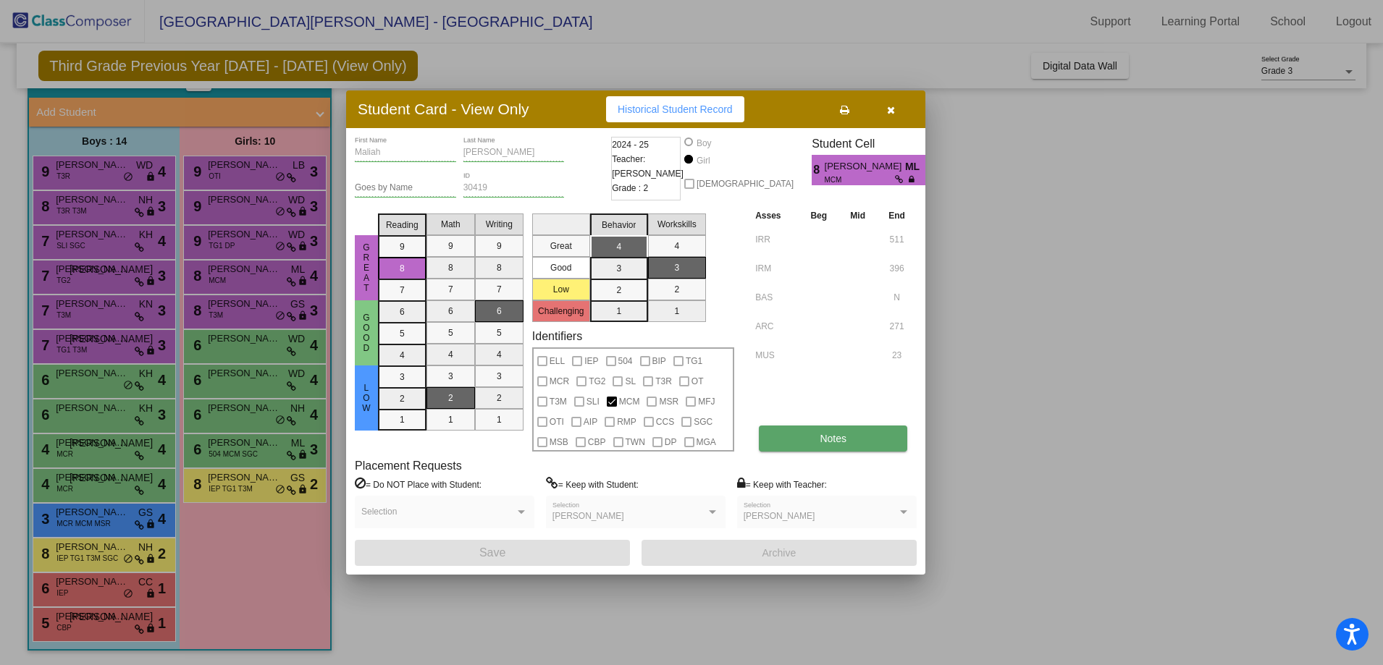
click at [860, 436] on button "Notes" at bounding box center [833, 439] width 148 height 26
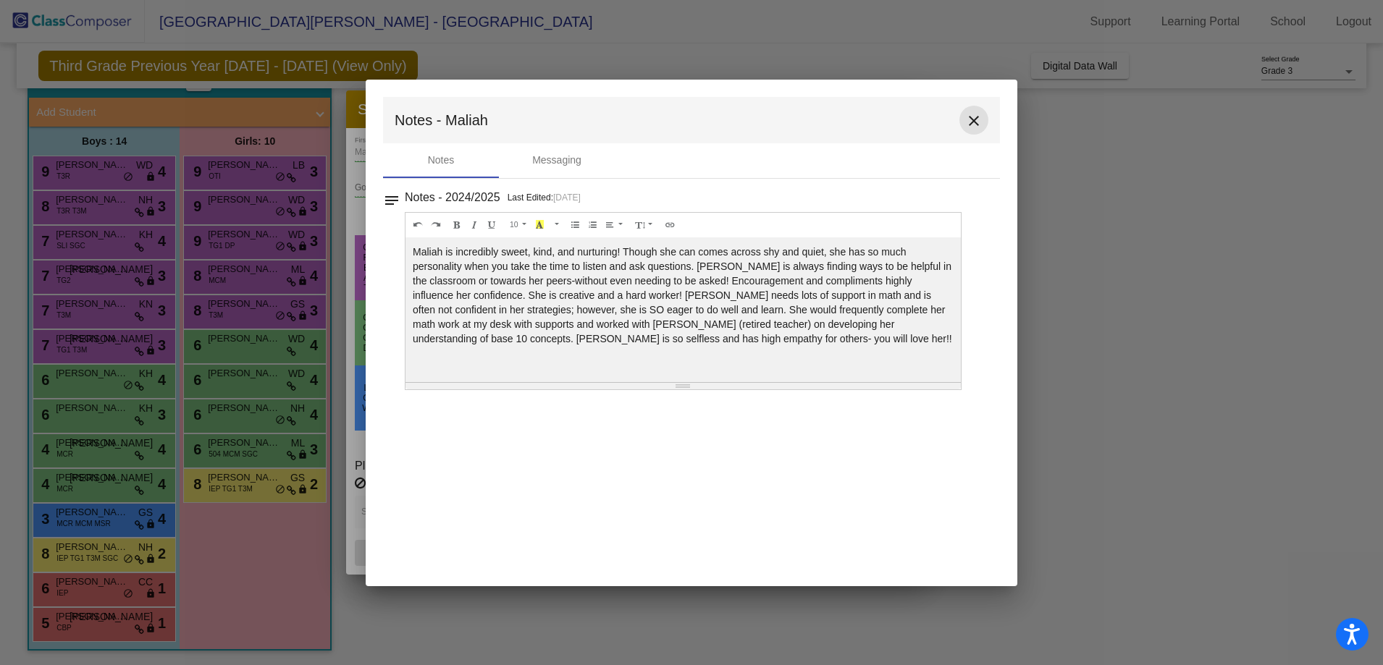
click at [972, 110] on button "close" at bounding box center [973, 120] width 29 height 29
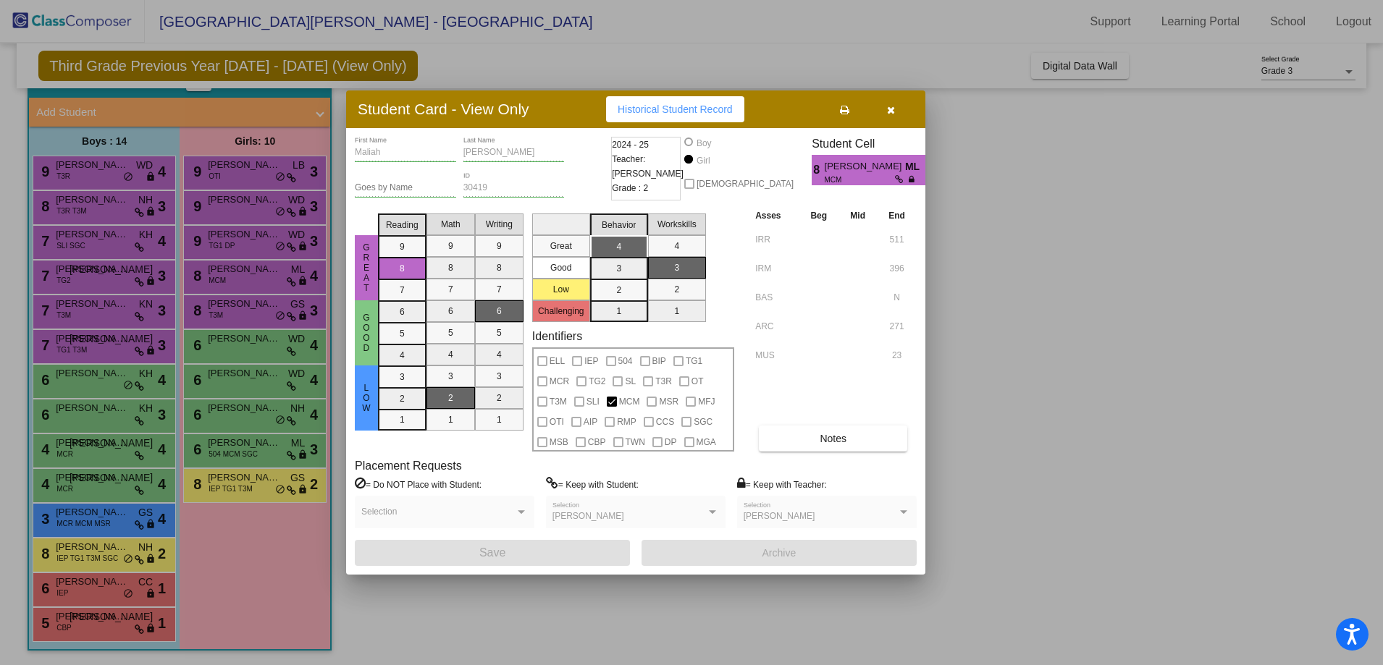
click at [886, 104] on button "button" at bounding box center [890, 109] width 46 height 26
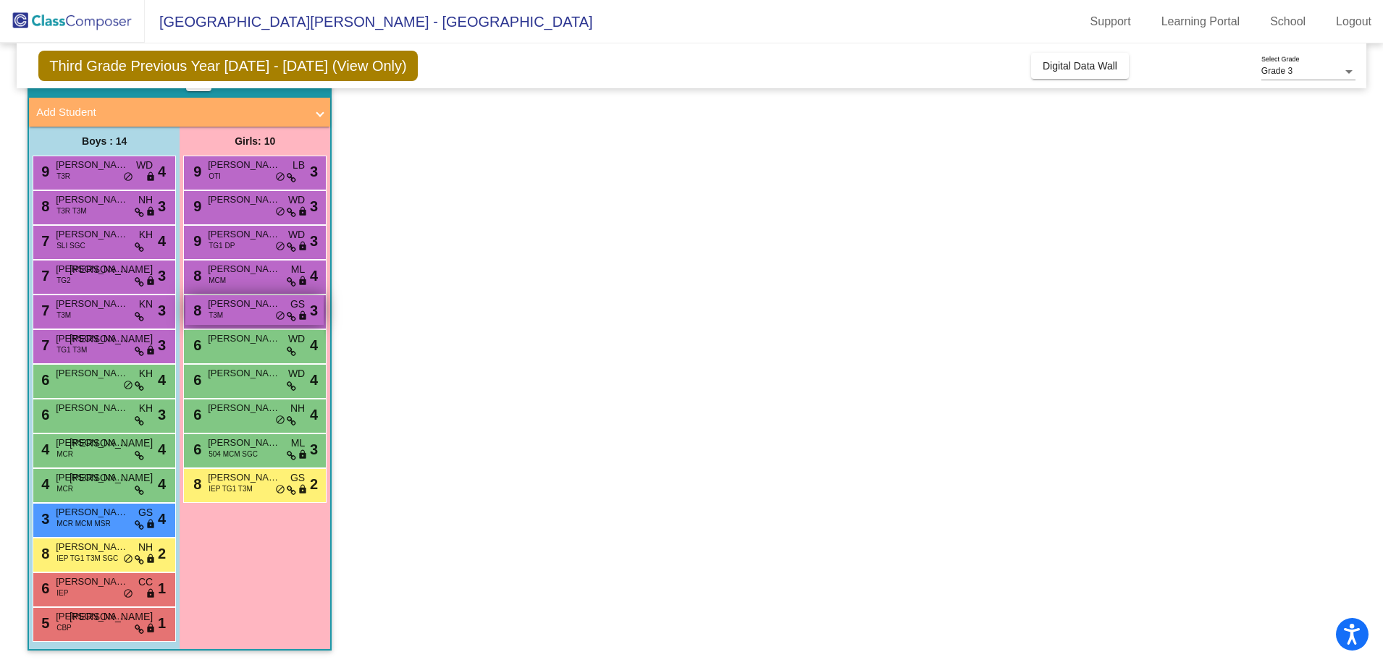
click at [243, 310] on span "[PERSON_NAME]" at bounding box center [244, 304] width 72 height 14
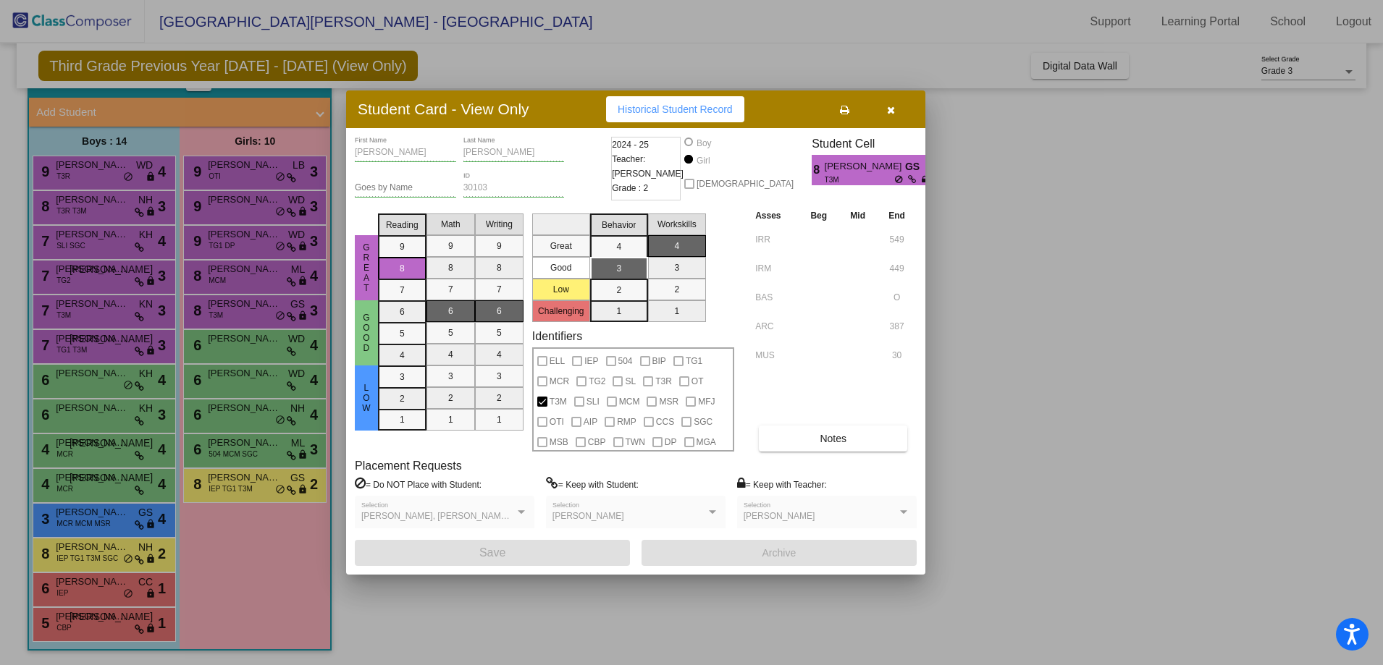
click at [894, 106] on button "button" at bounding box center [890, 109] width 46 height 26
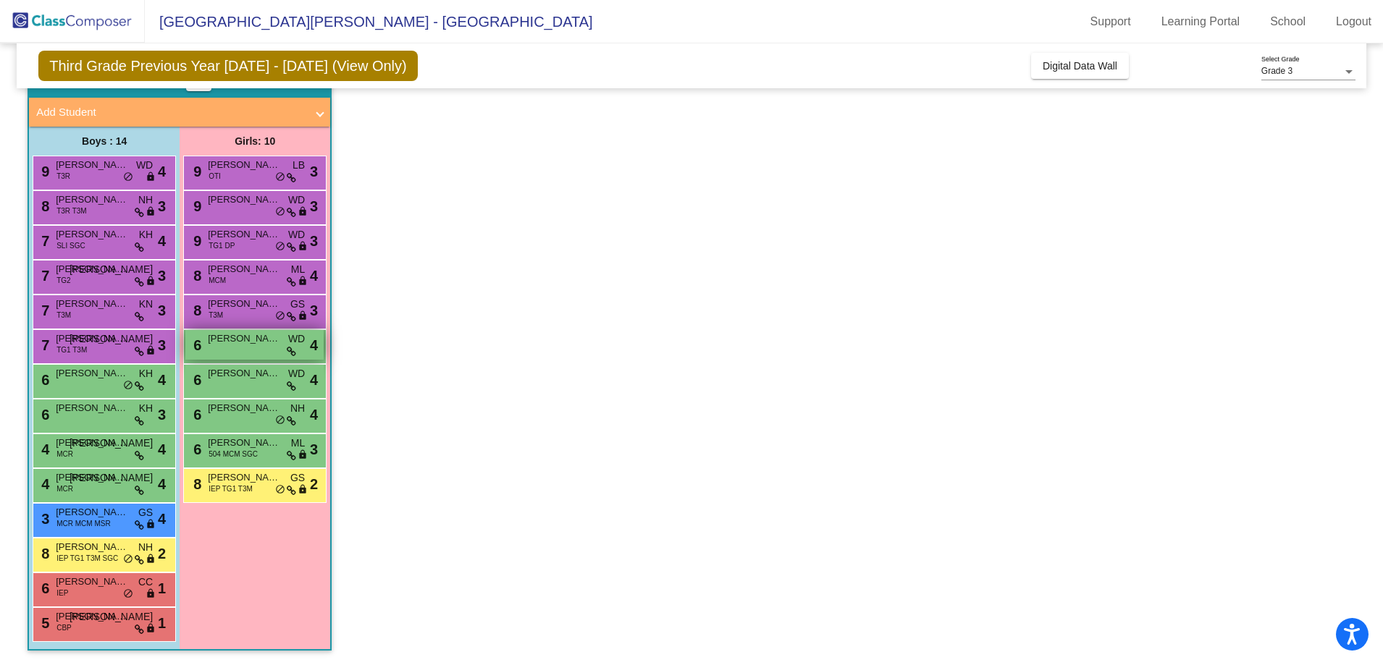
click at [231, 342] on span "[PERSON_NAME]" at bounding box center [244, 339] width 72 height 14
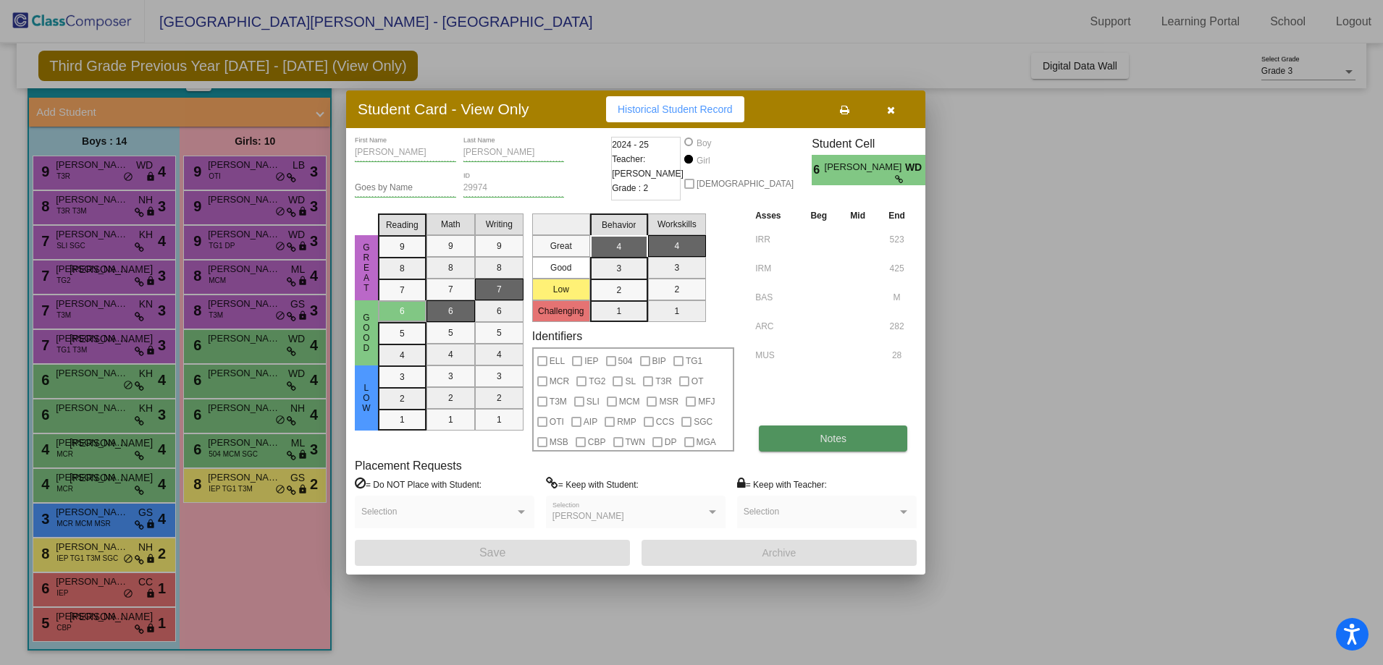
click at [853, 437] on button "Notes" at bounding box center [833, 439] width 148 height 26
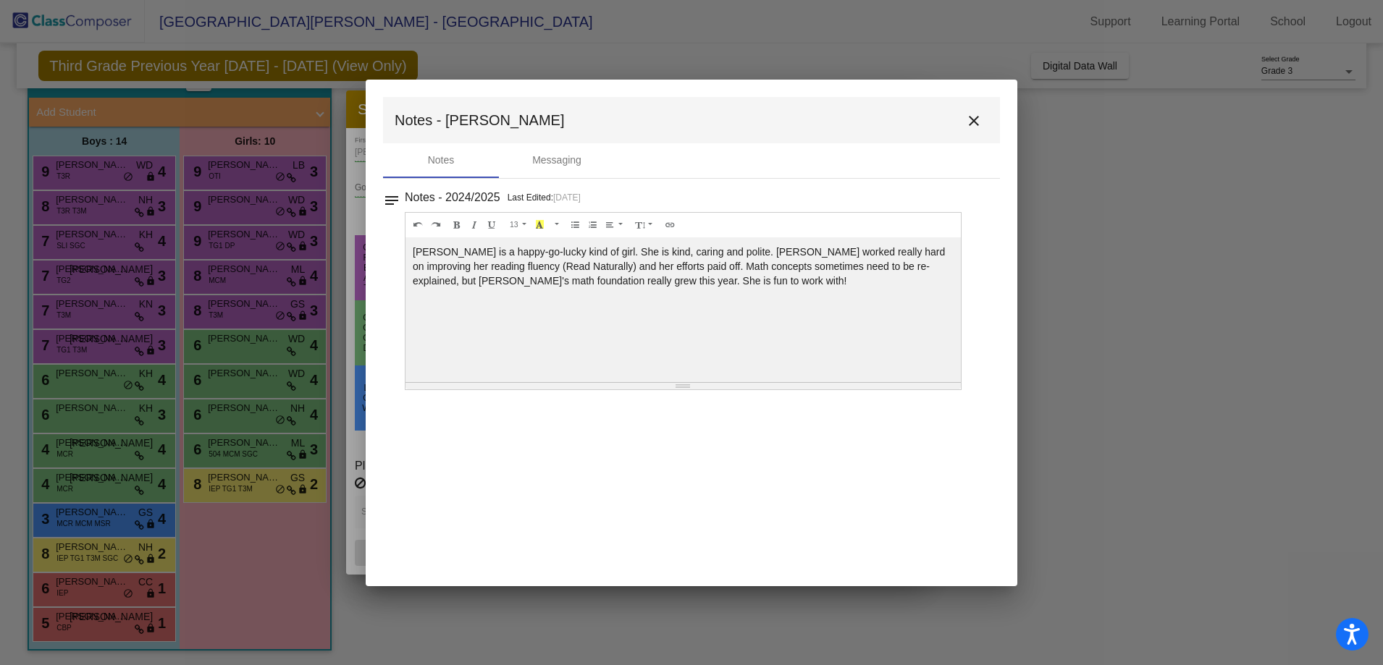
click at [975, 112] on mat-icon "close" at bounding box center [973, 120] width 17 height 17
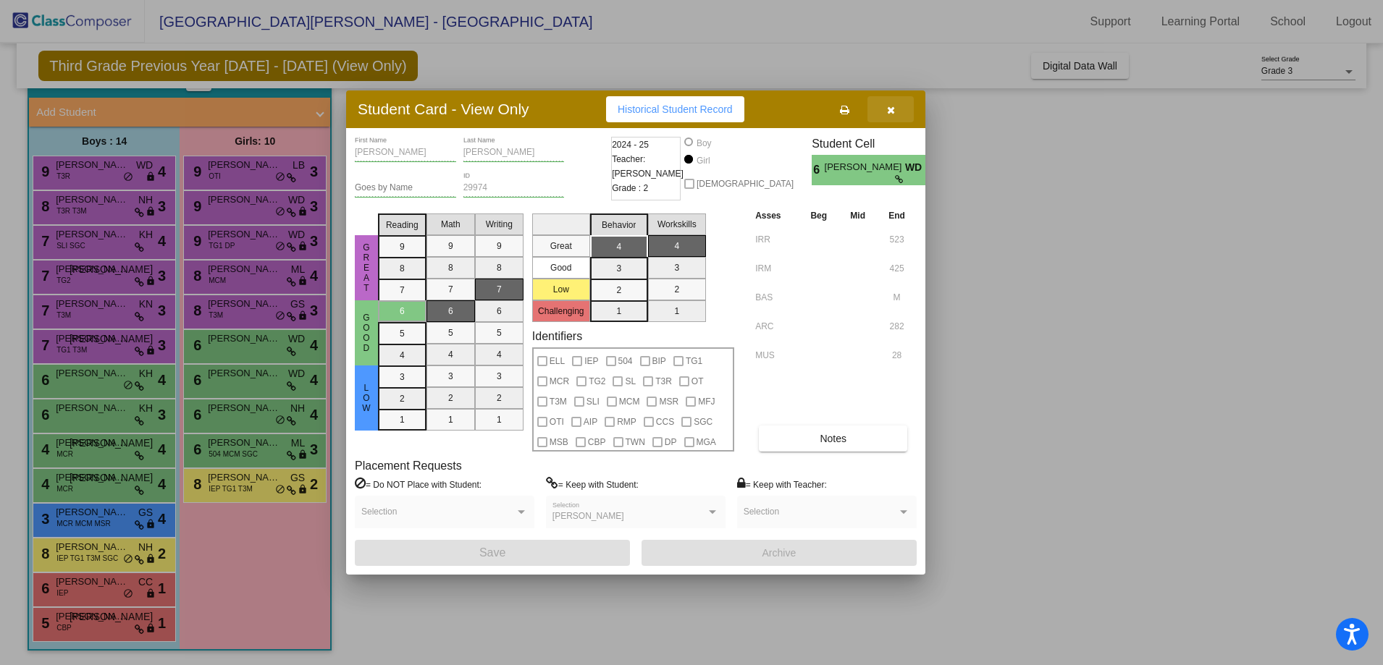
click at [893, 106] on icon "button" at bounding box center [891, 110] width 8 height 10
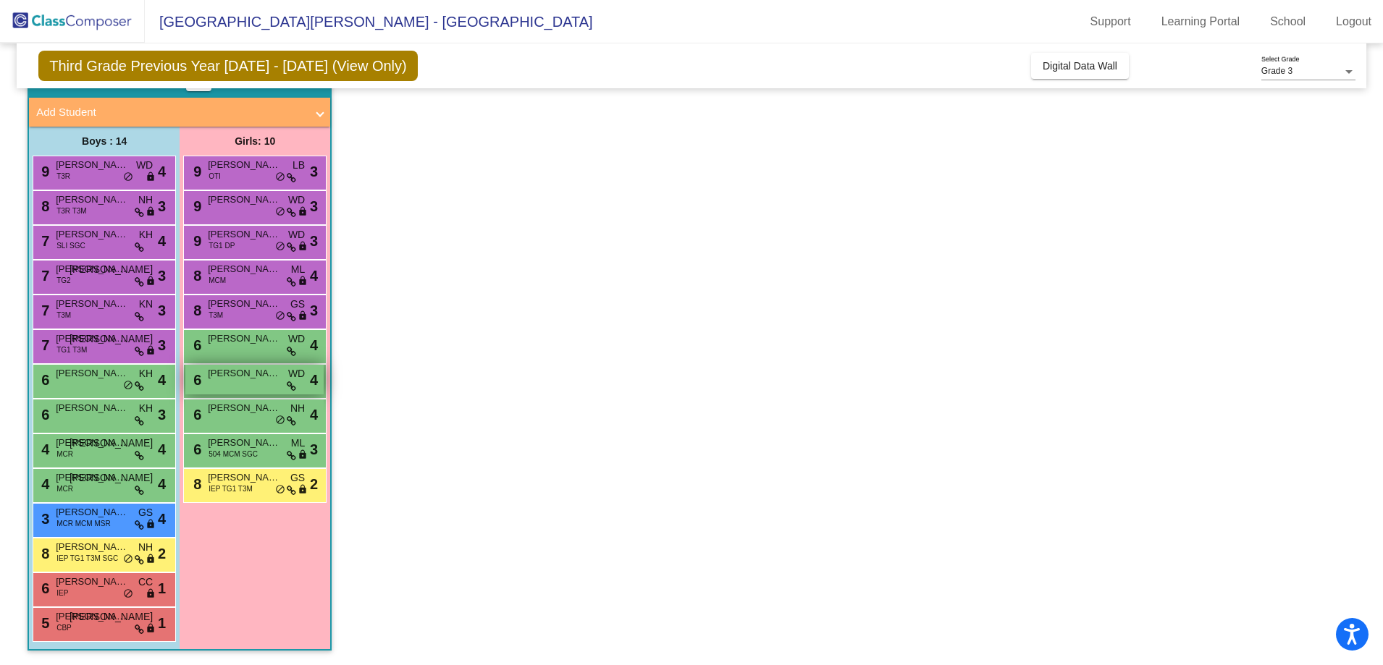
click at [245, 387] on div "6 [PERSON_NAME] WD lock do_not_disturb_alt 4" at bounding box center [254, 380] width 138 height 30
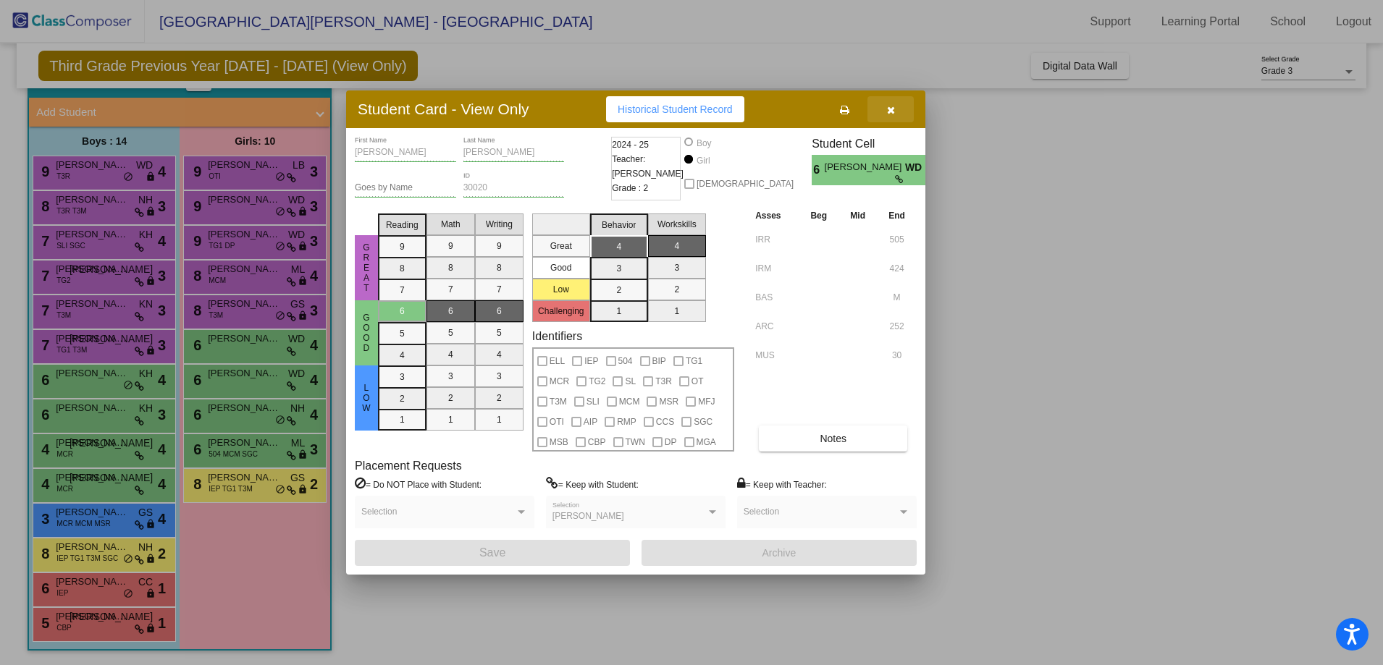
click at [886, 110] on button "button" at bounding box center [890, 109] width 46 height 26
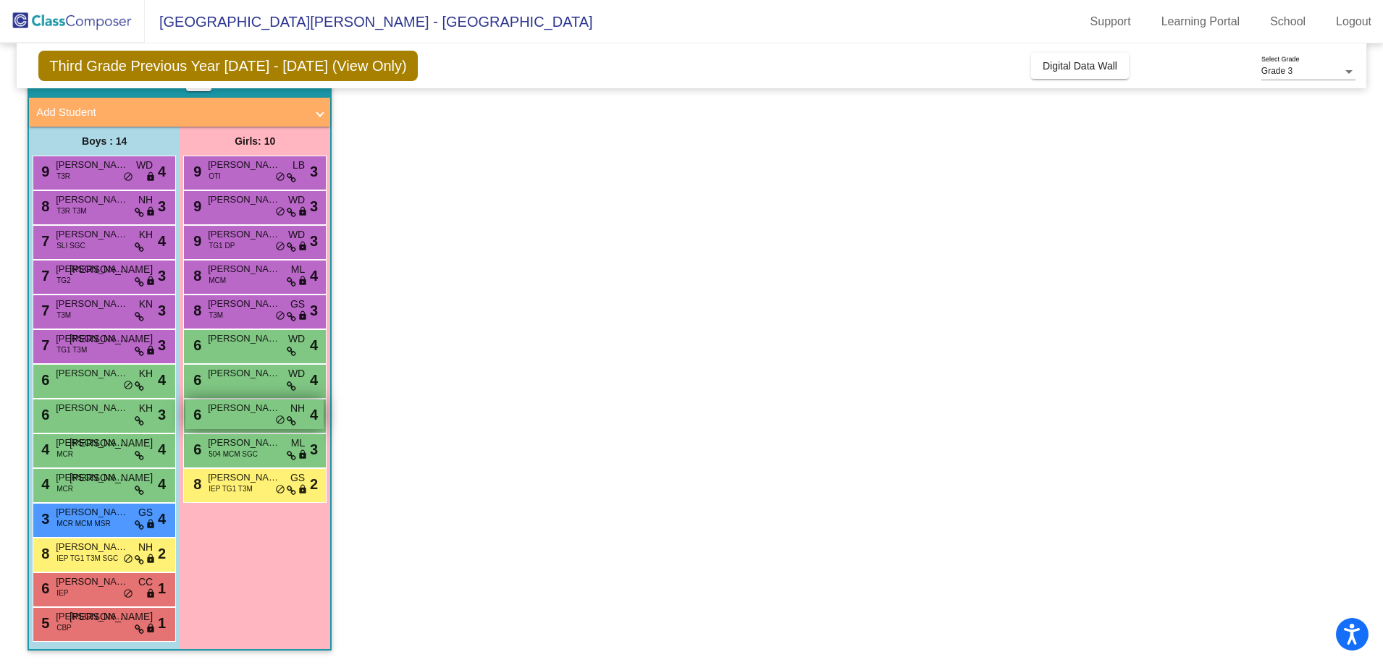
click at [240, 421] on div "6 [PERSON_NAME] NH lock do_not_disturb_alt 4" at bounding box center [254, 415] width 138 height 30
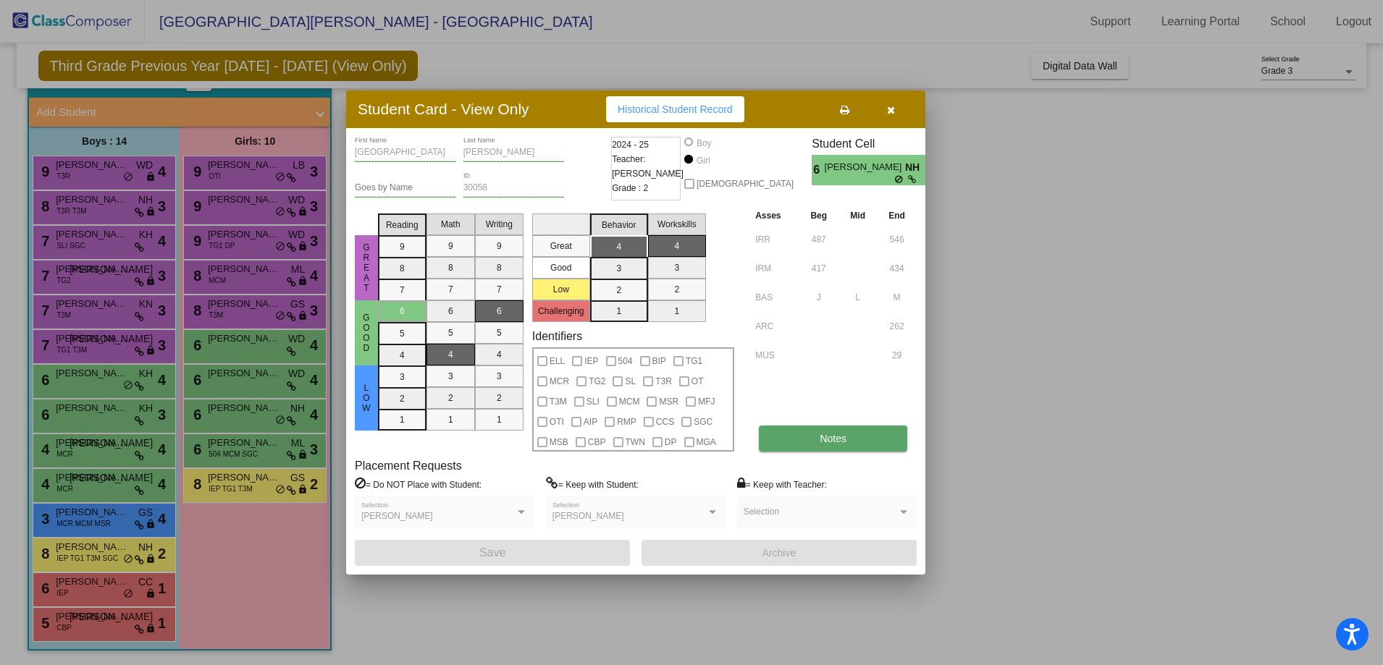
click at [836, 446] on button "Notes" at bounding box center [833, 439] width 148 height 26
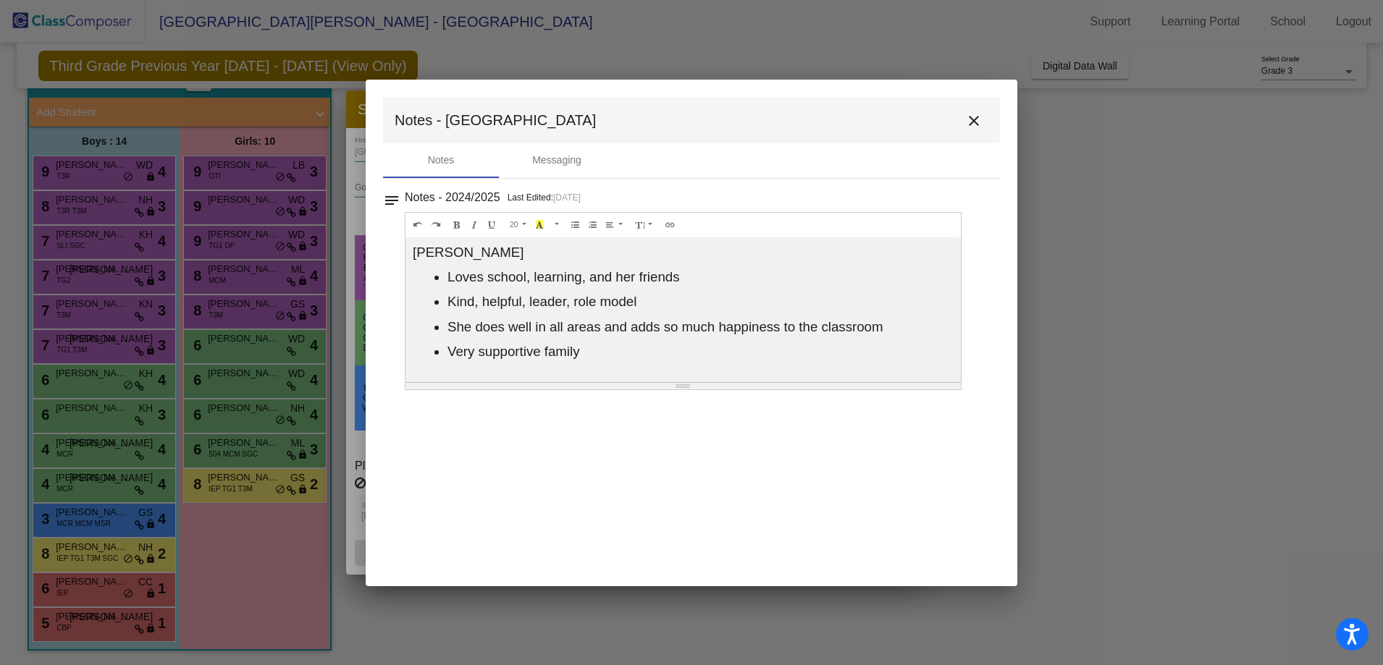
click at [969, 124] on mat-icon "close" at bounding box center [973, 120] width 17 height 17
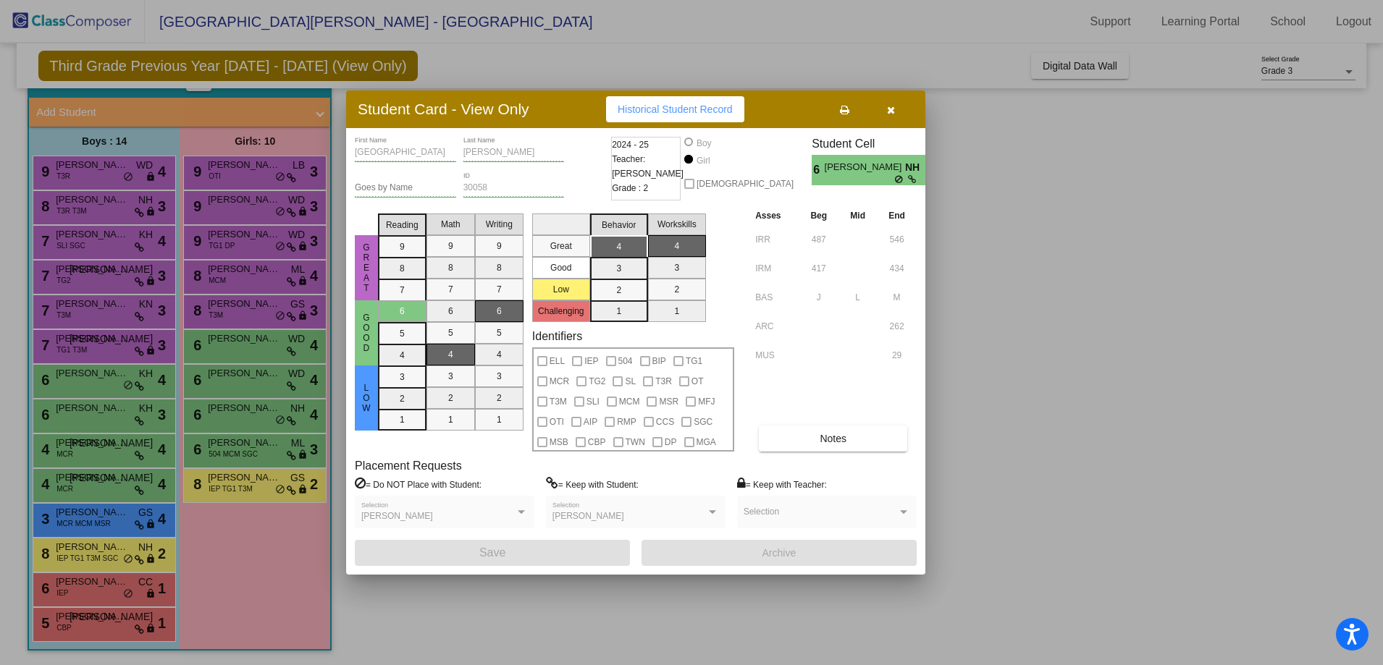
click at [891, 106] on icon "button" at bounding box center [891, 110] width 8 height 10
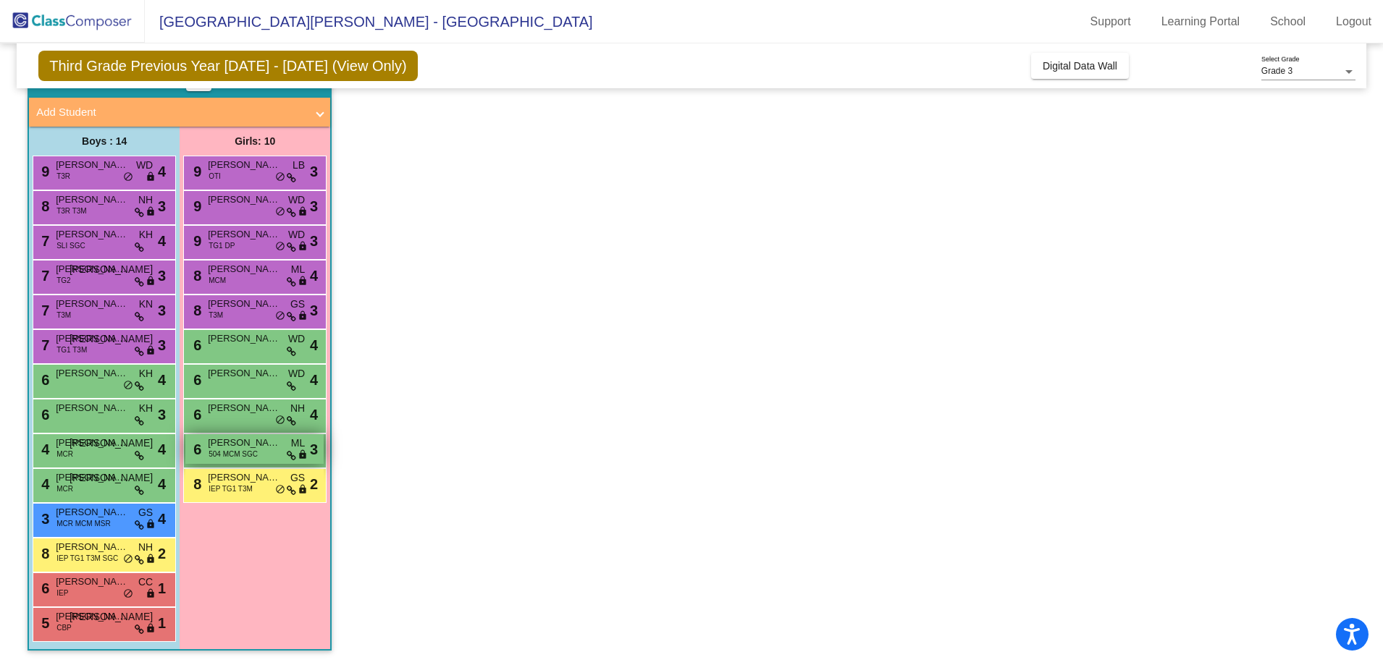
click at [232, 452] on span "504 MCM SGC" at bounding box center [233, 454] width 49 height 11
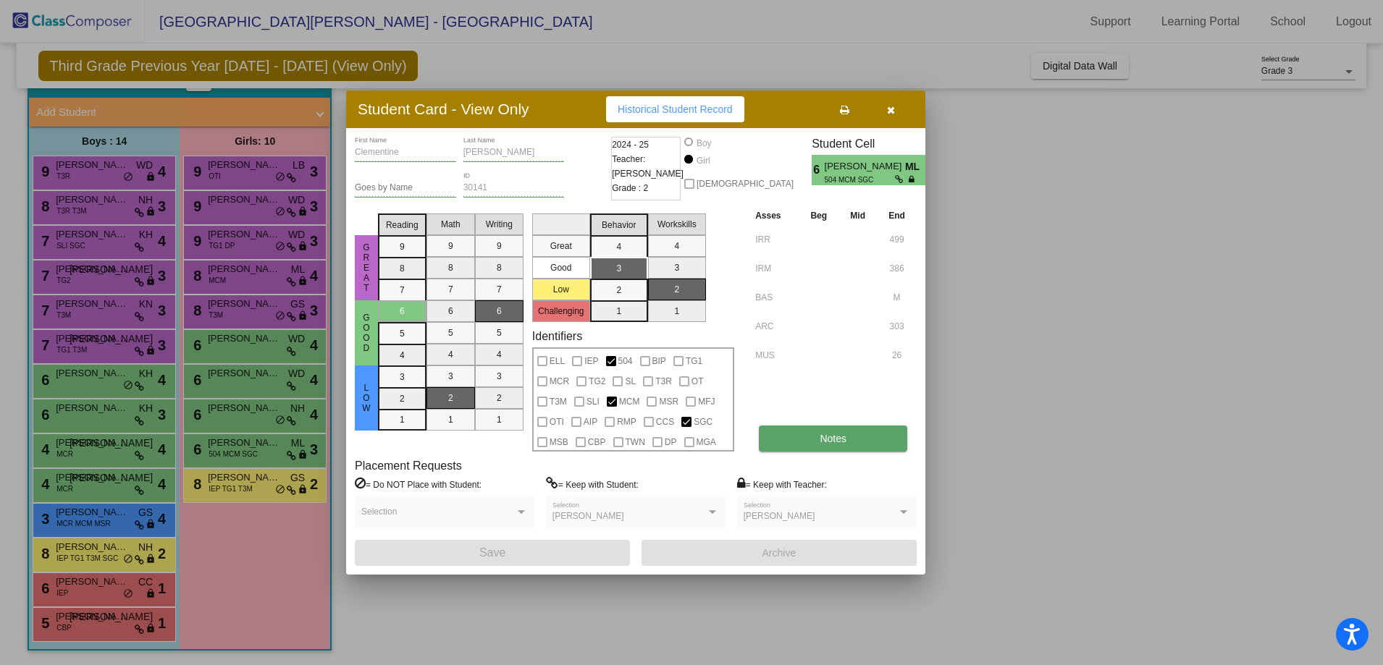
click at [836, 432] on button "Notes" at bounding box center [833, 439] width 148 height 26
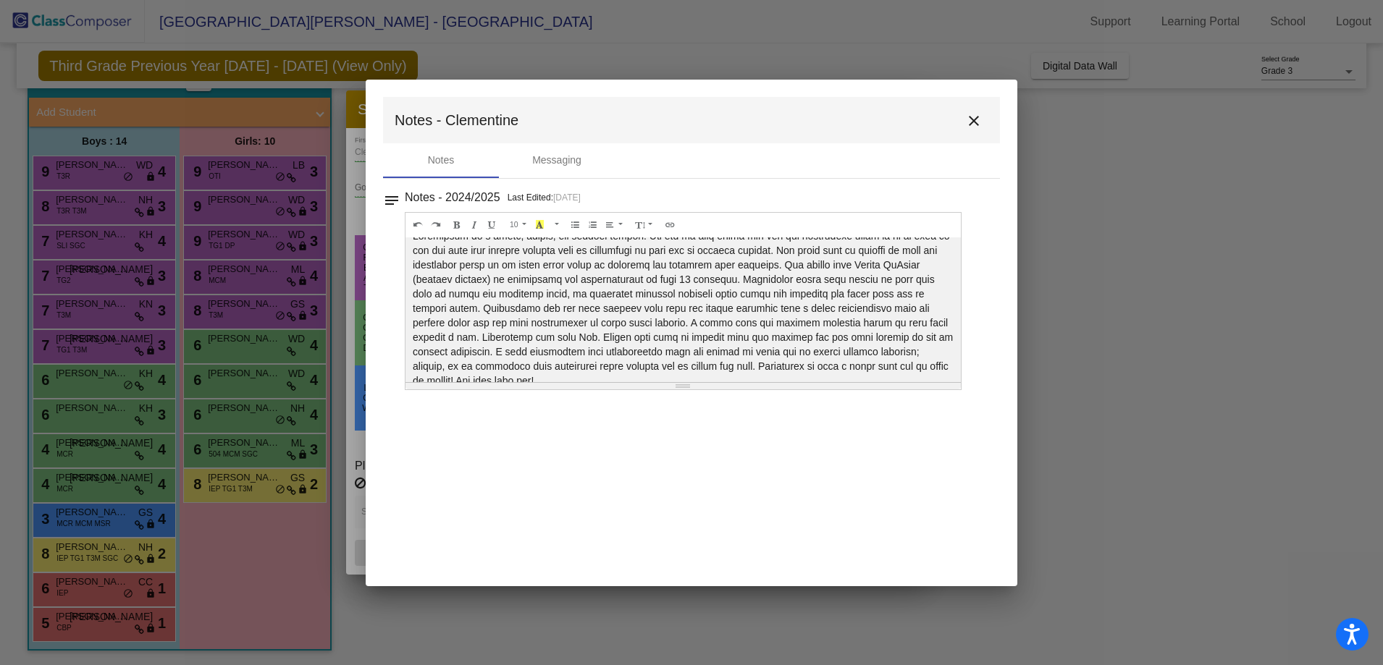
scroll to position [29, 0]
click at [972, 119] on mat-icon "close" at bounding box center [973, 120] width 17 height 17
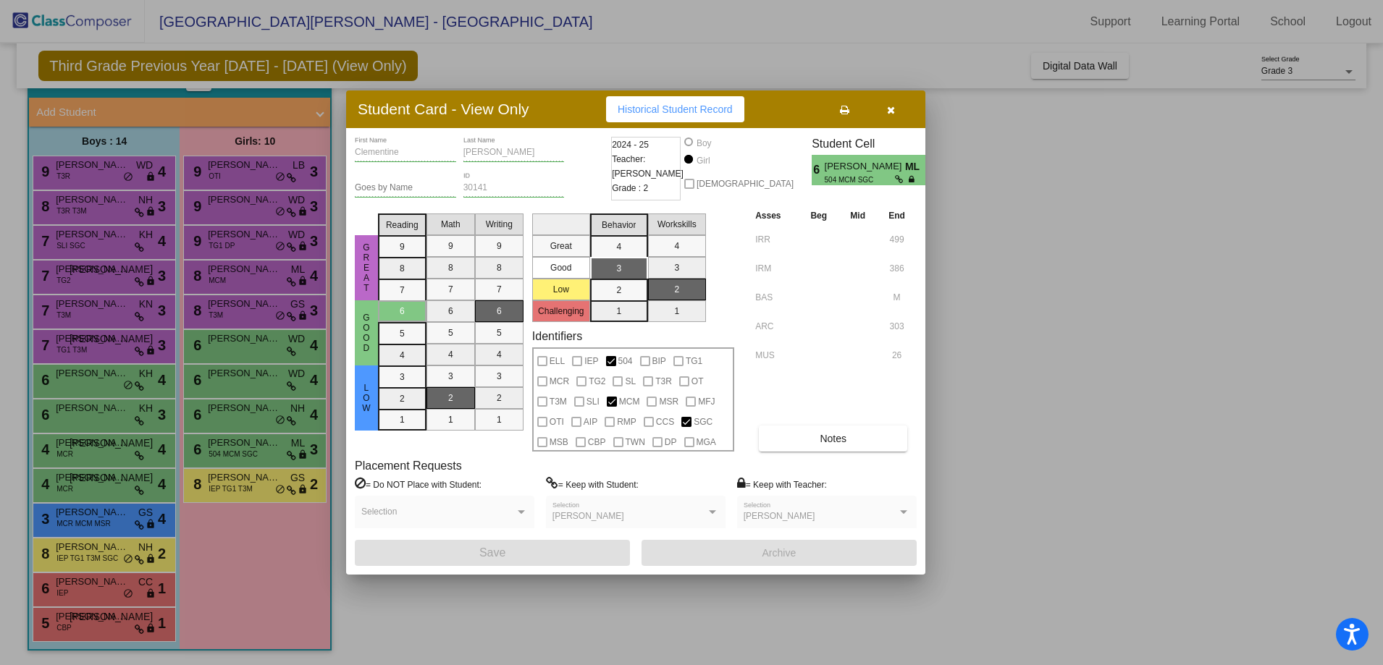
click at [889, 109] on icon "button" at bounding box center [891, 110] width 8 height 10
